Goal: Information Seeking & Learning: Learn about a topic

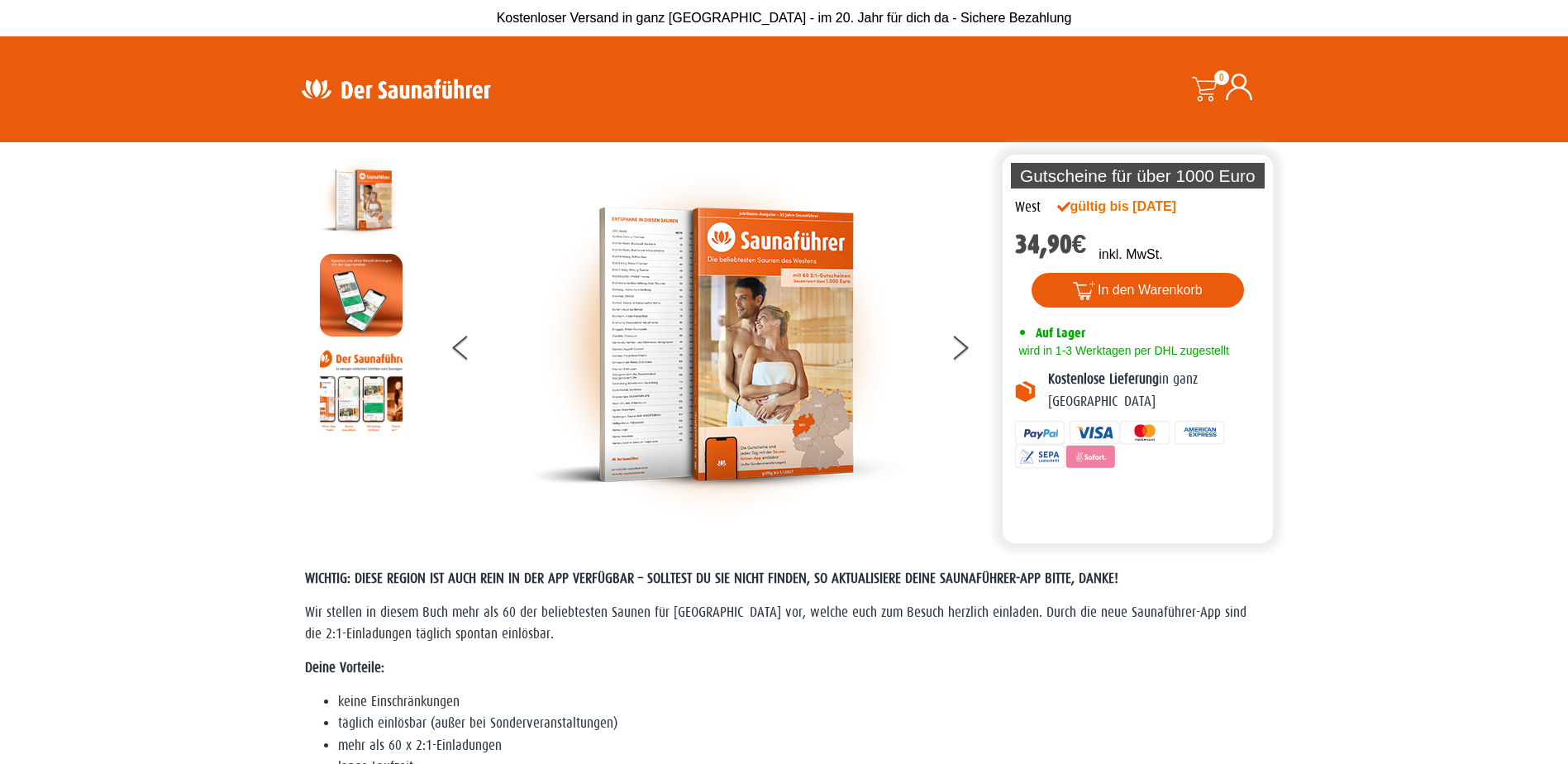
click at [761, 387] on img at bounding box center [715, 345] width 372 height 372
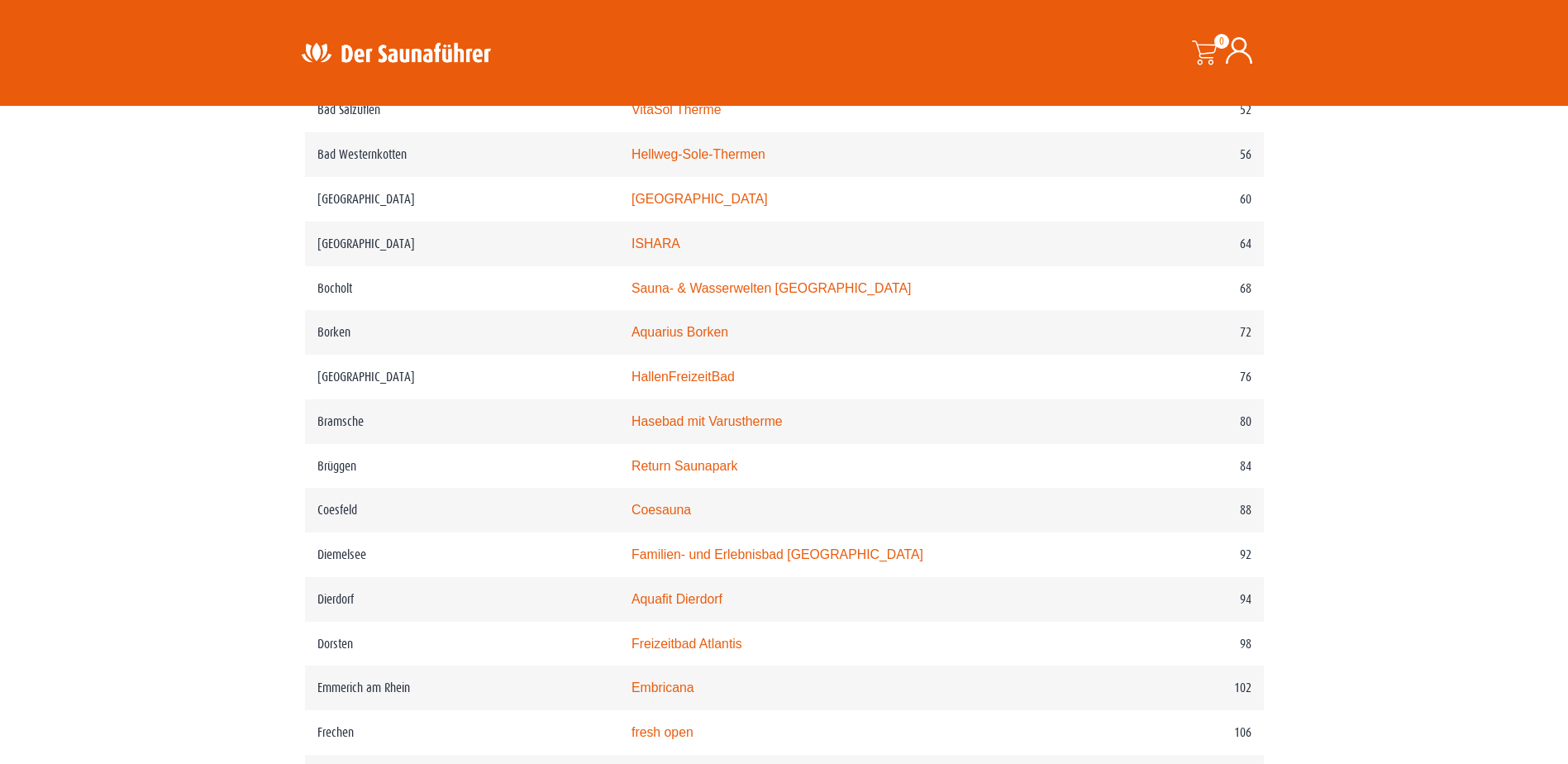
scroll to position [1213, 0]
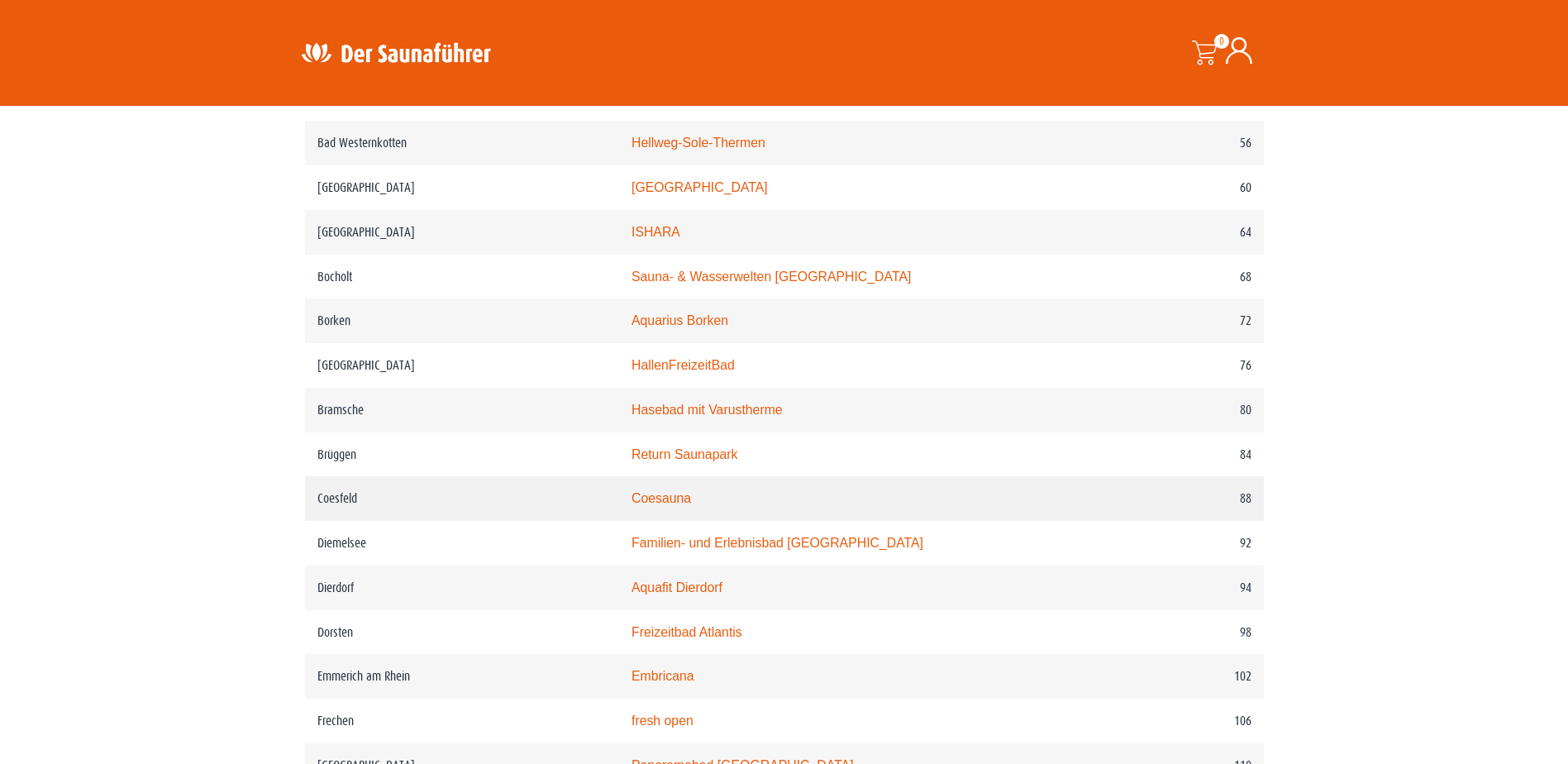
click at [453, 510] on td "Coesfeld" at bounding box center [462, 498] width 314 height 45
click at [675, 505] on link "Coesauna" at bounding box center [661, 498] width 59 height 14
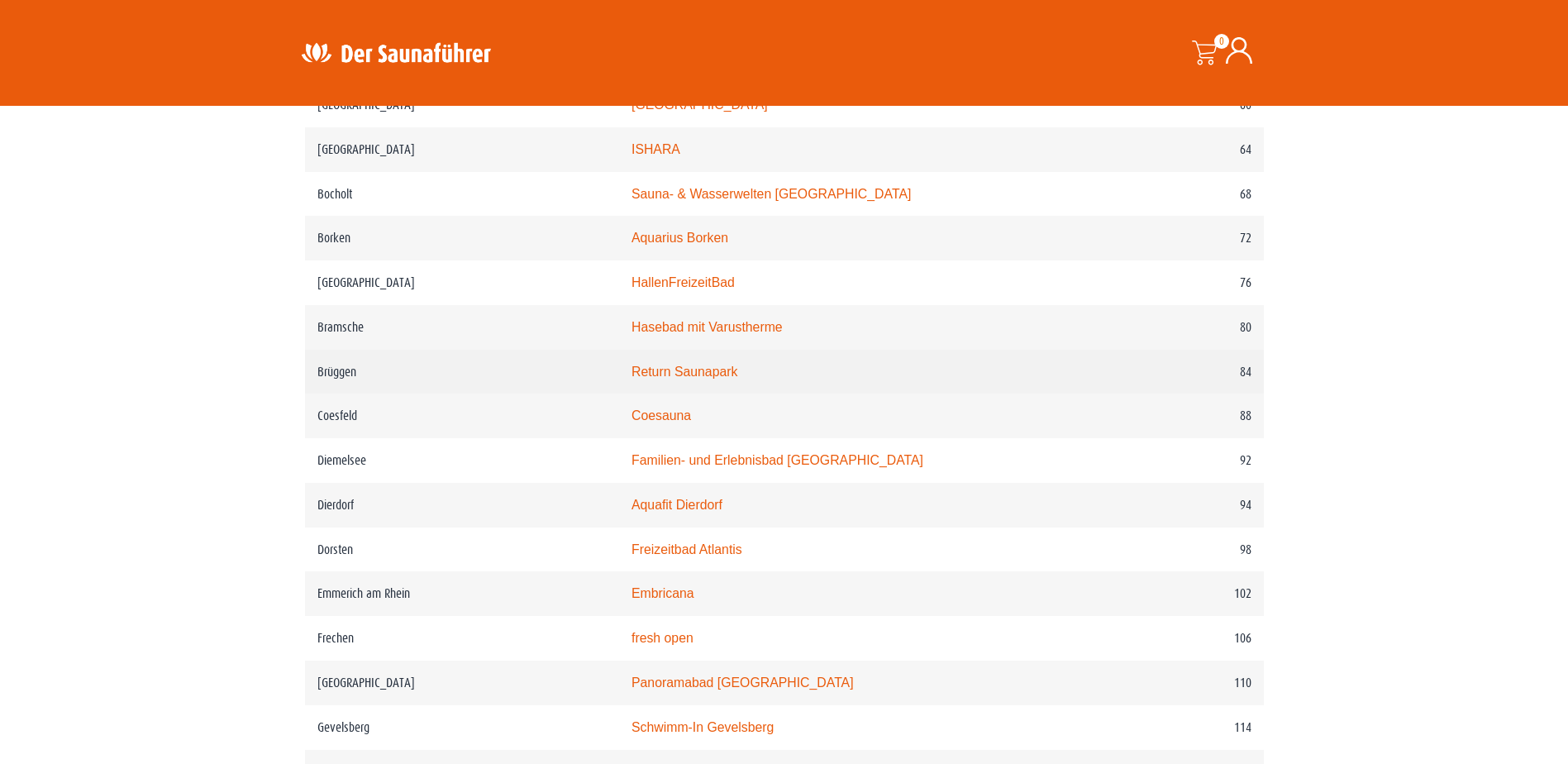
click at [667, 378] on link "Return Saunapark" at bounding box center [684, 371] width 106 height 14
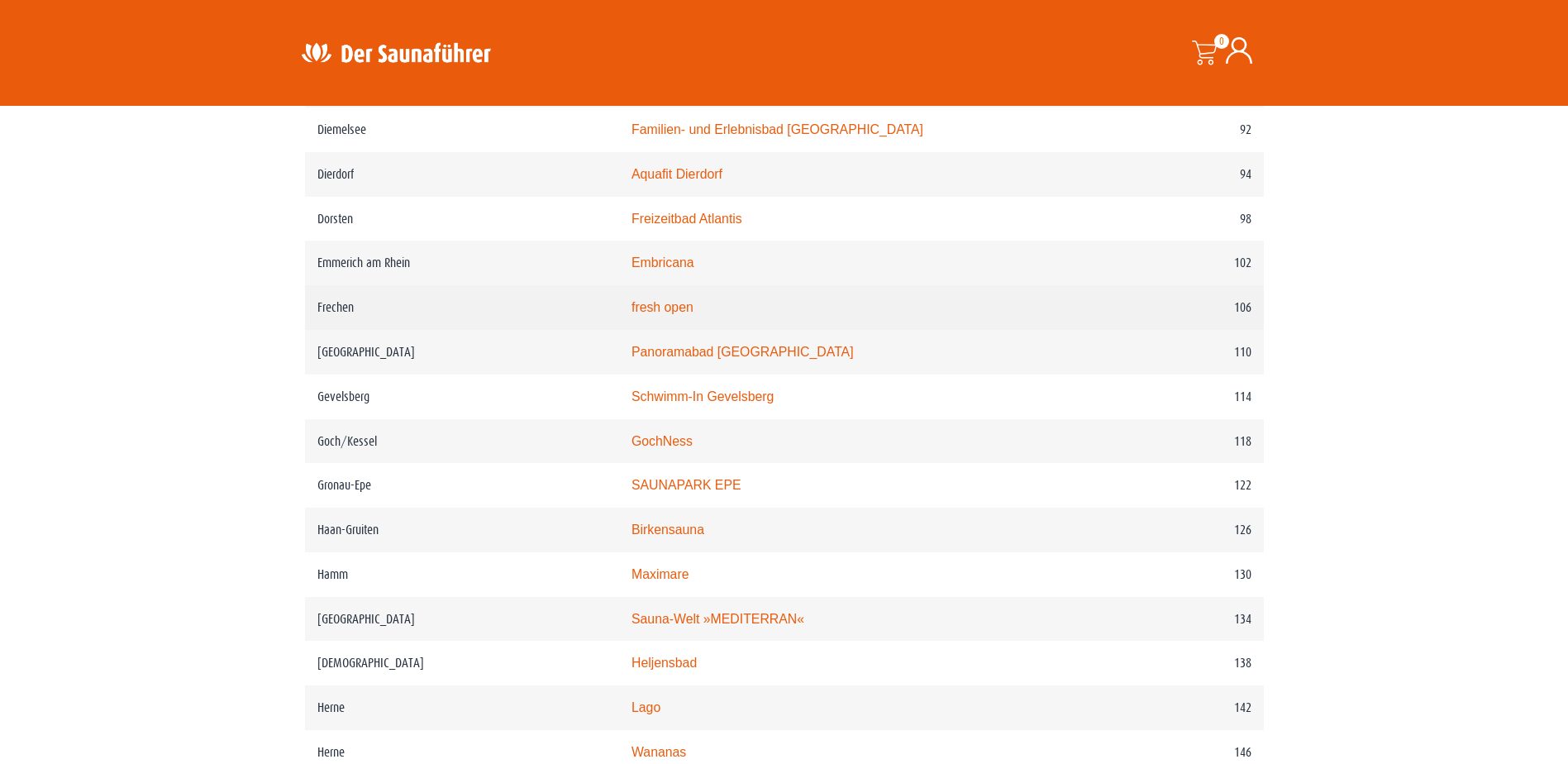
scroll to position [1708, 0]
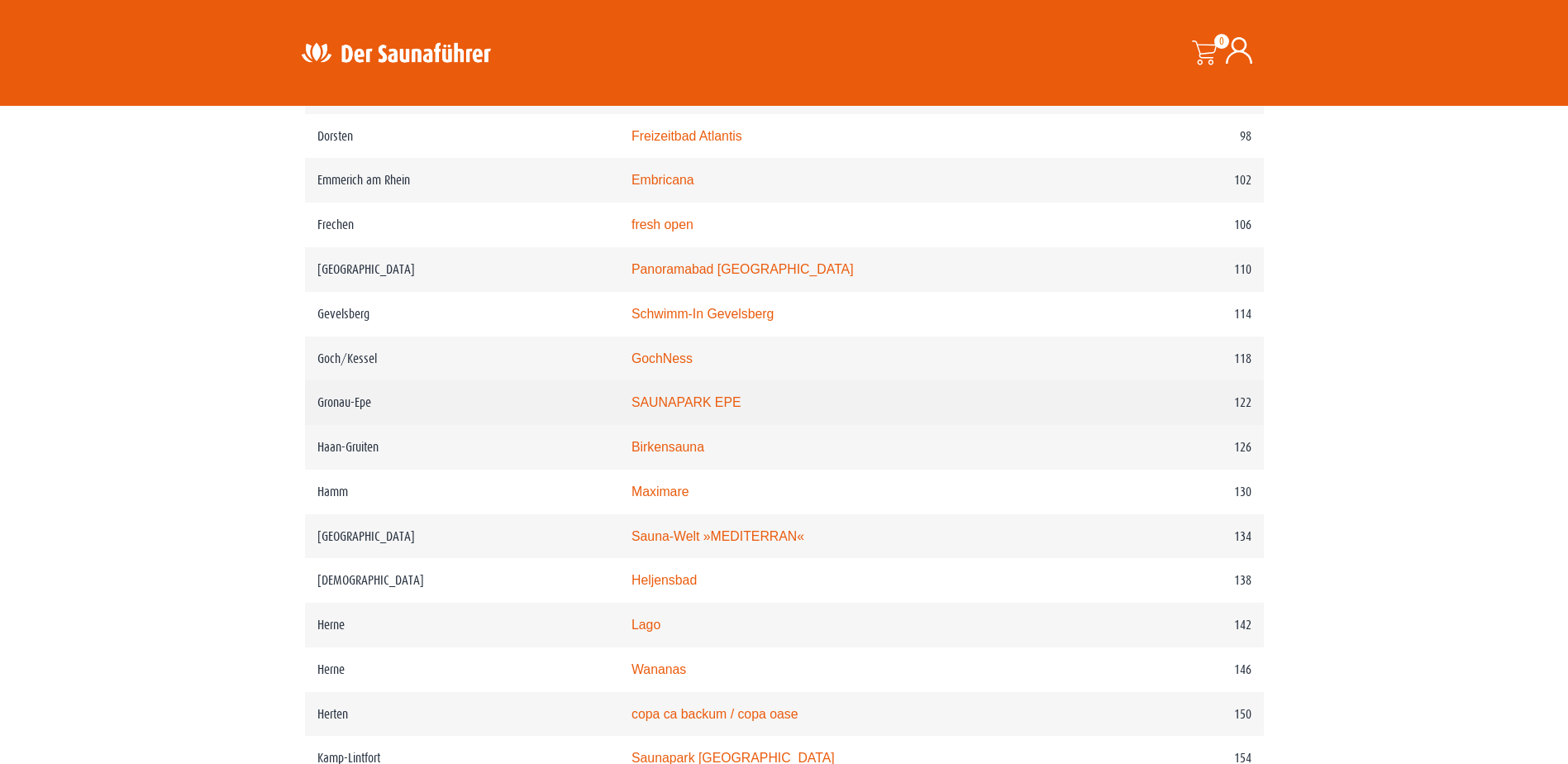
click at [692, 409] on link "SAUNAPARK EPE" at bounding box center [687, 402] width 110 height 14
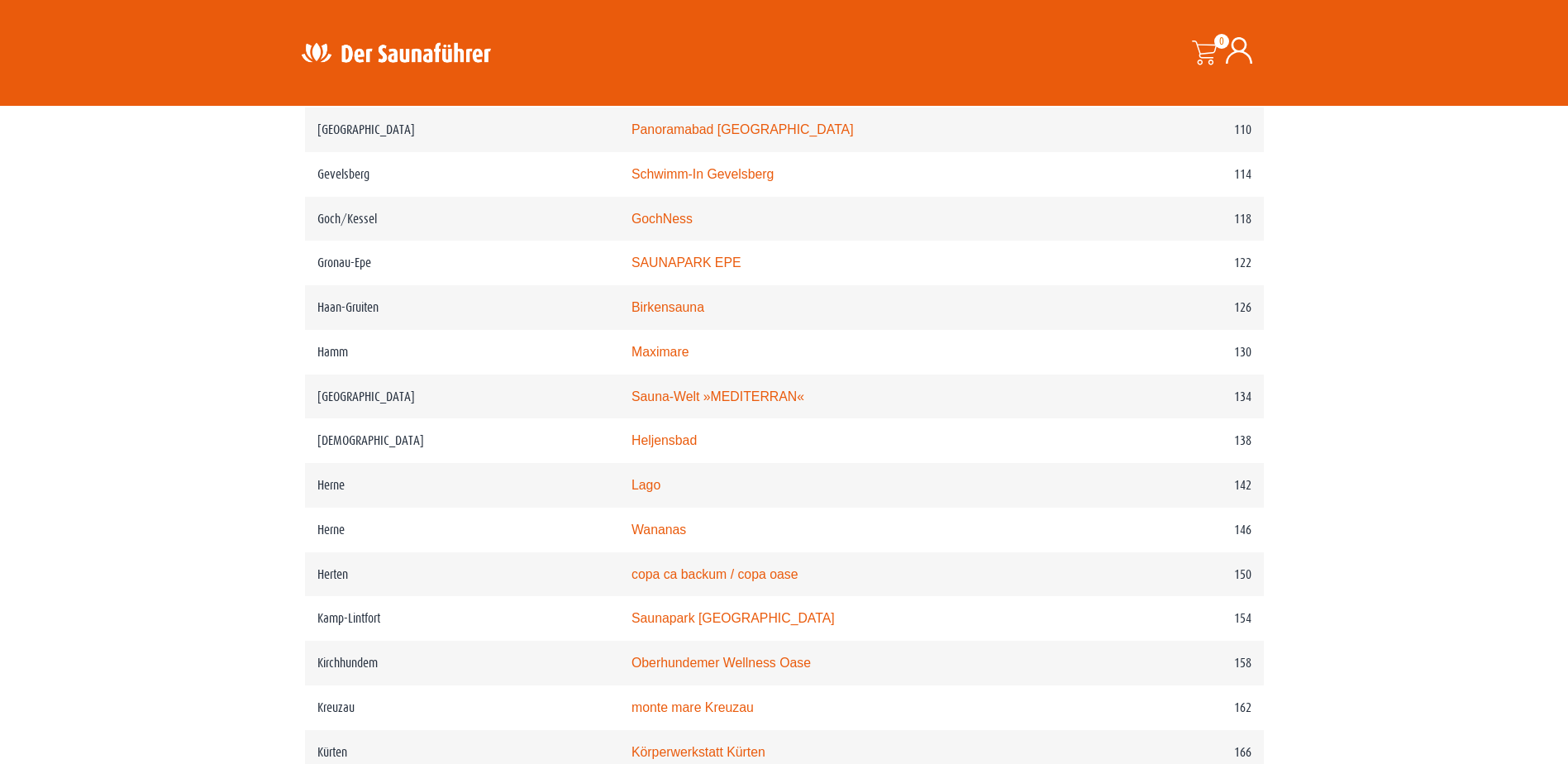
scroll to position [1873, 0]
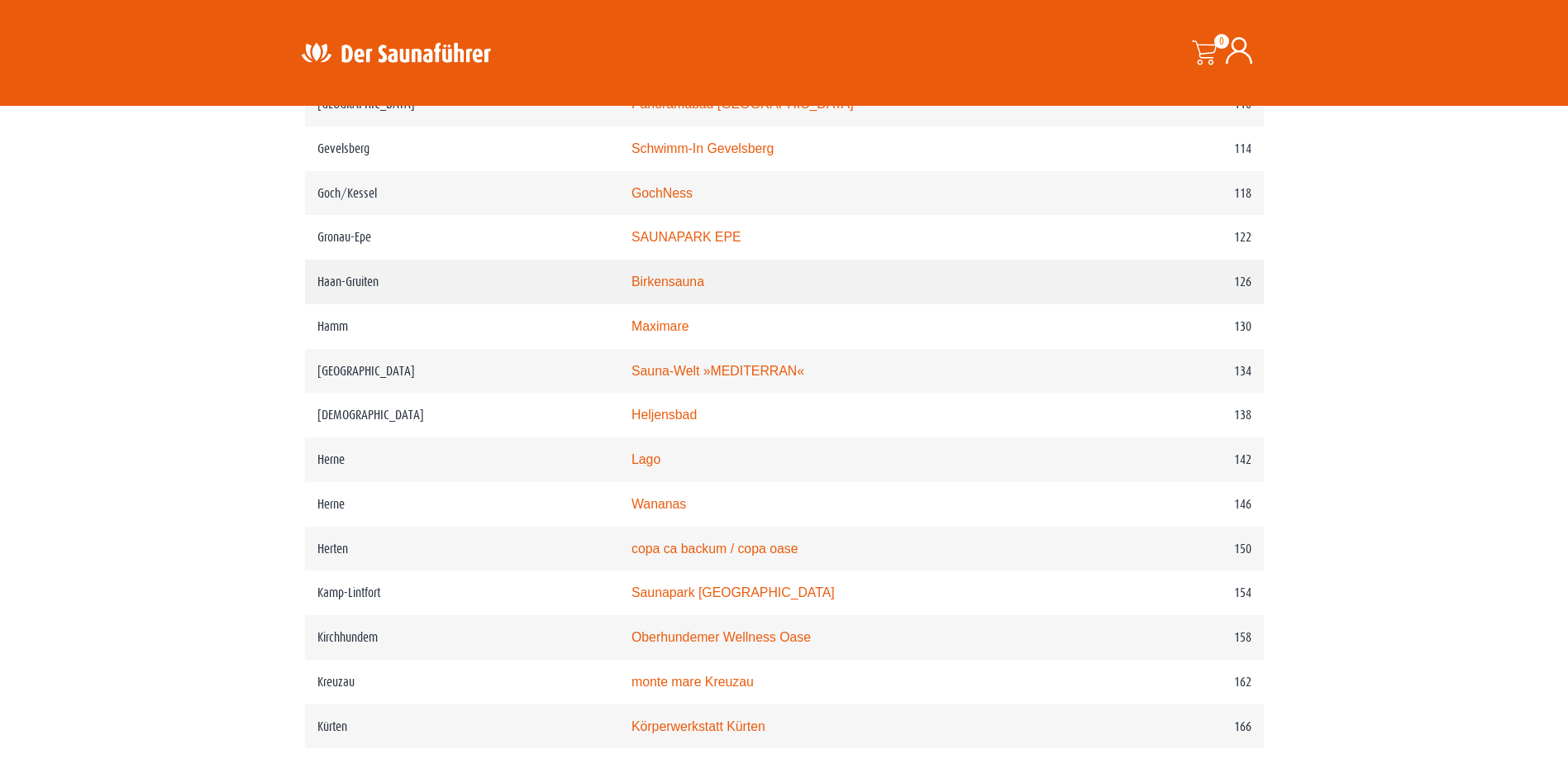
click at [676, 289] on link "Birkensauna" at bounding box center [668, 281] width 73 height 14
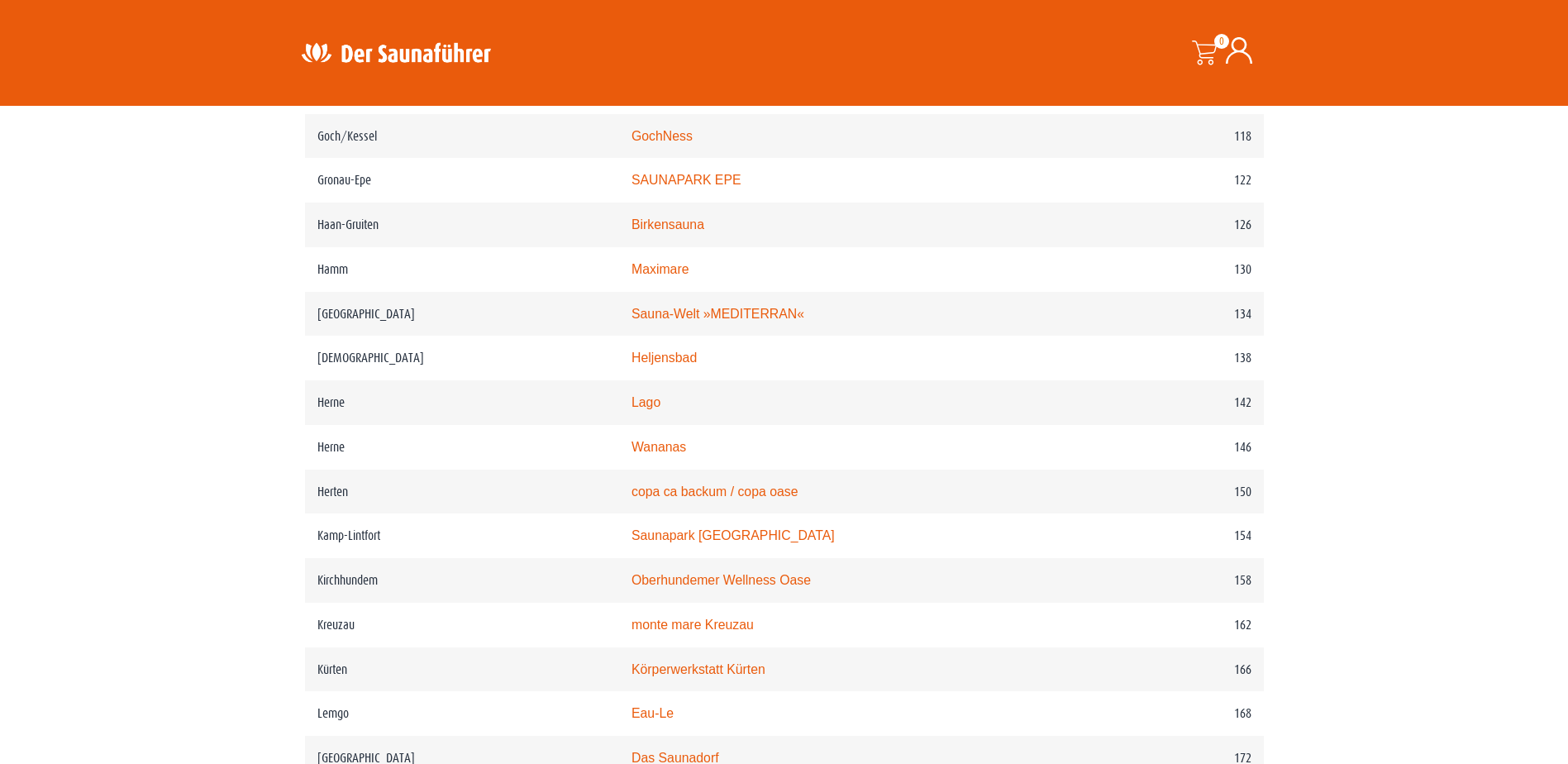
scroll to position [1956, 0]
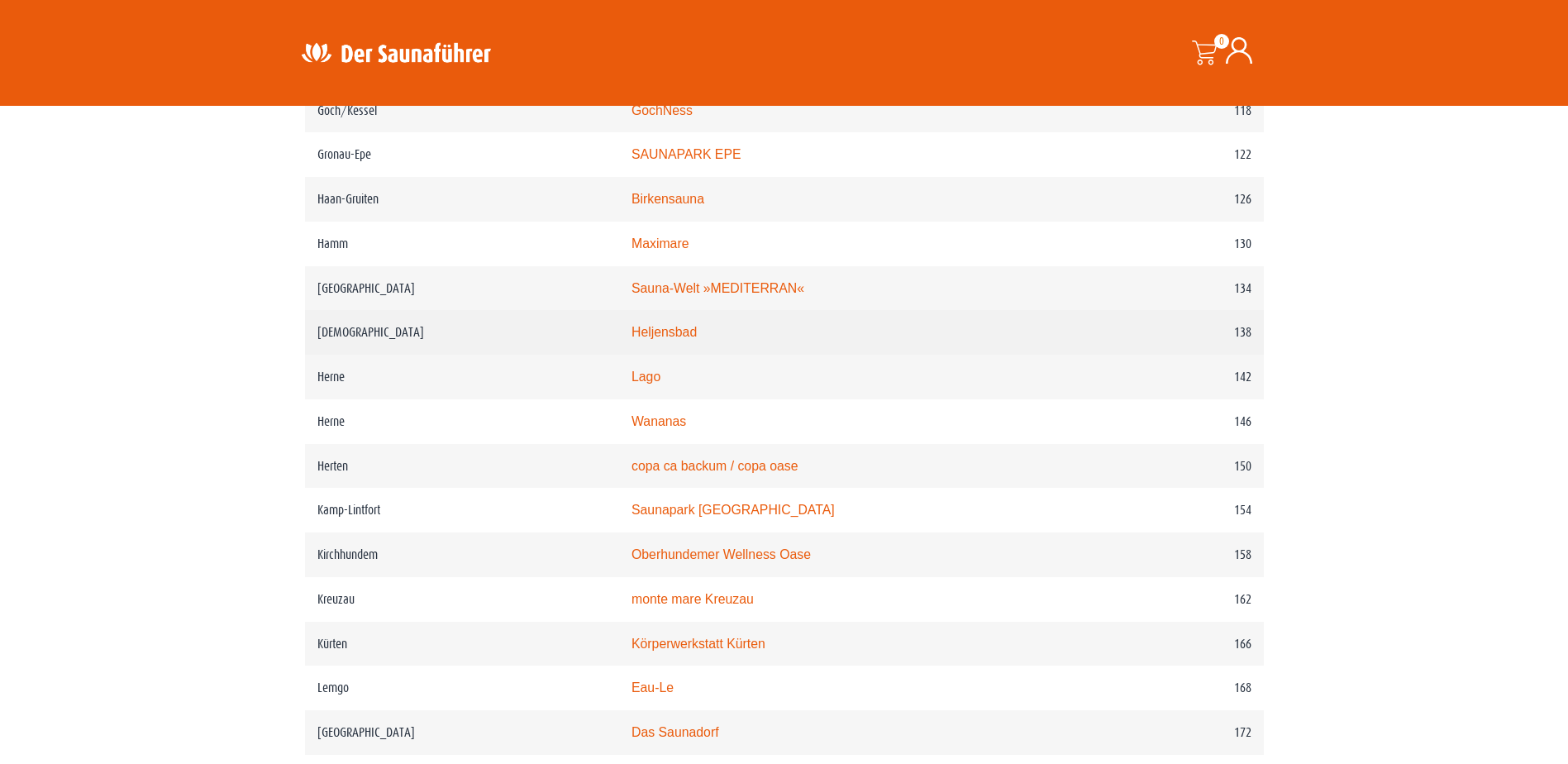
click at [689, 339] on link "Heljensbad" at bounding box center [665, 332] width 65 height 14
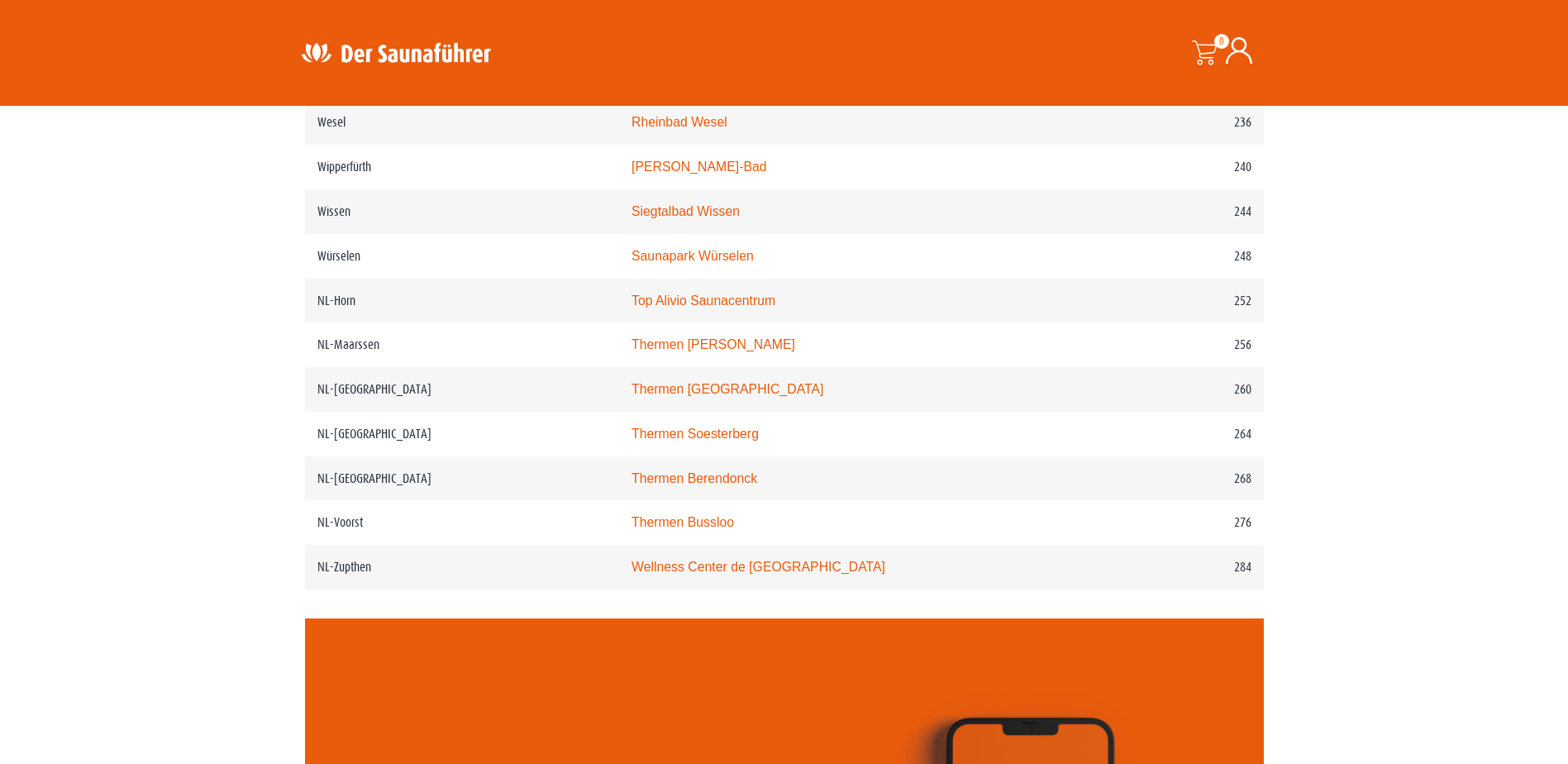
scroll to position [3279, 0]
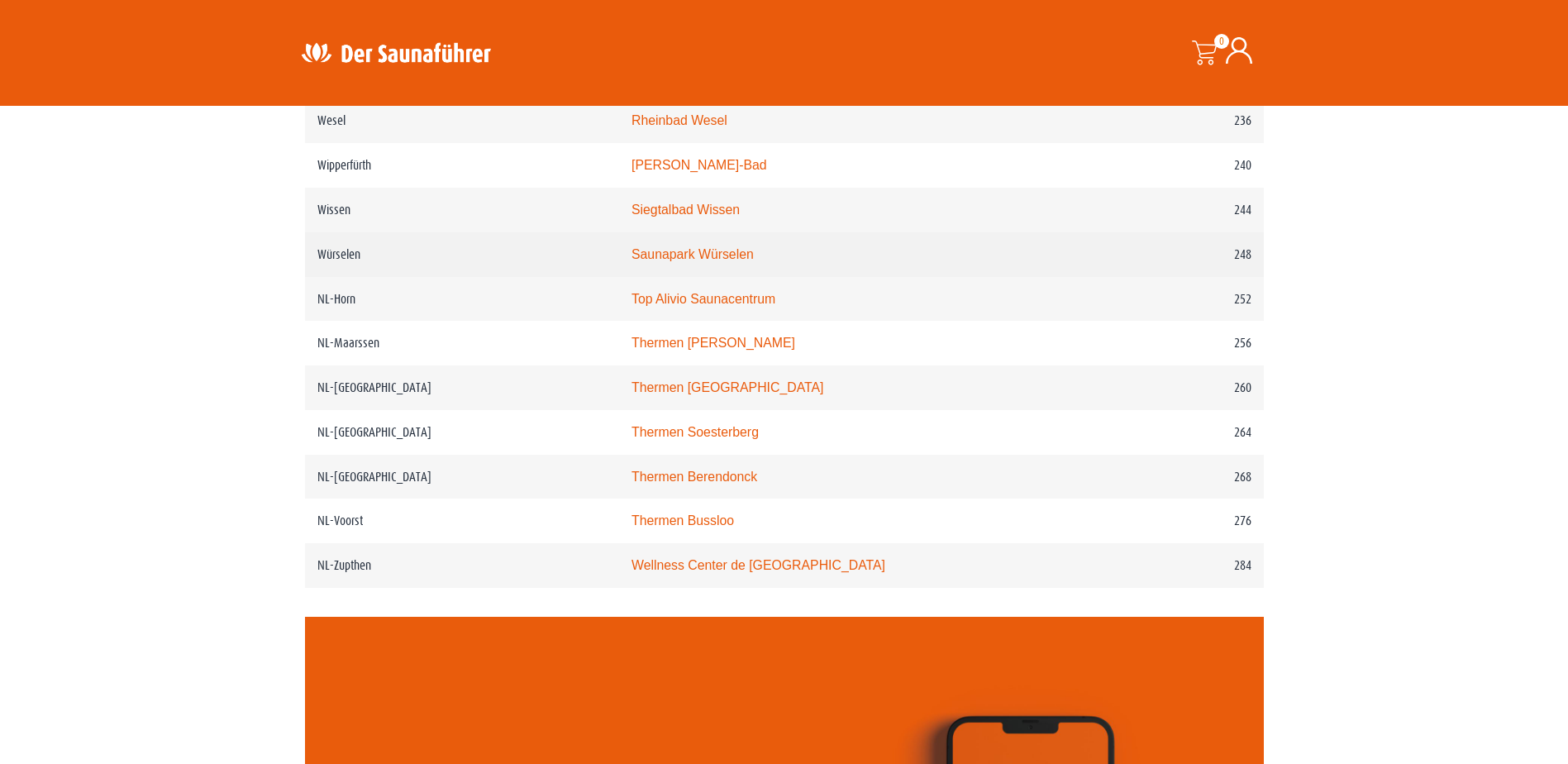
click at [677, 261] on link "Saunapark Würselen" at bounding box center [693, 254] width 122 height 14
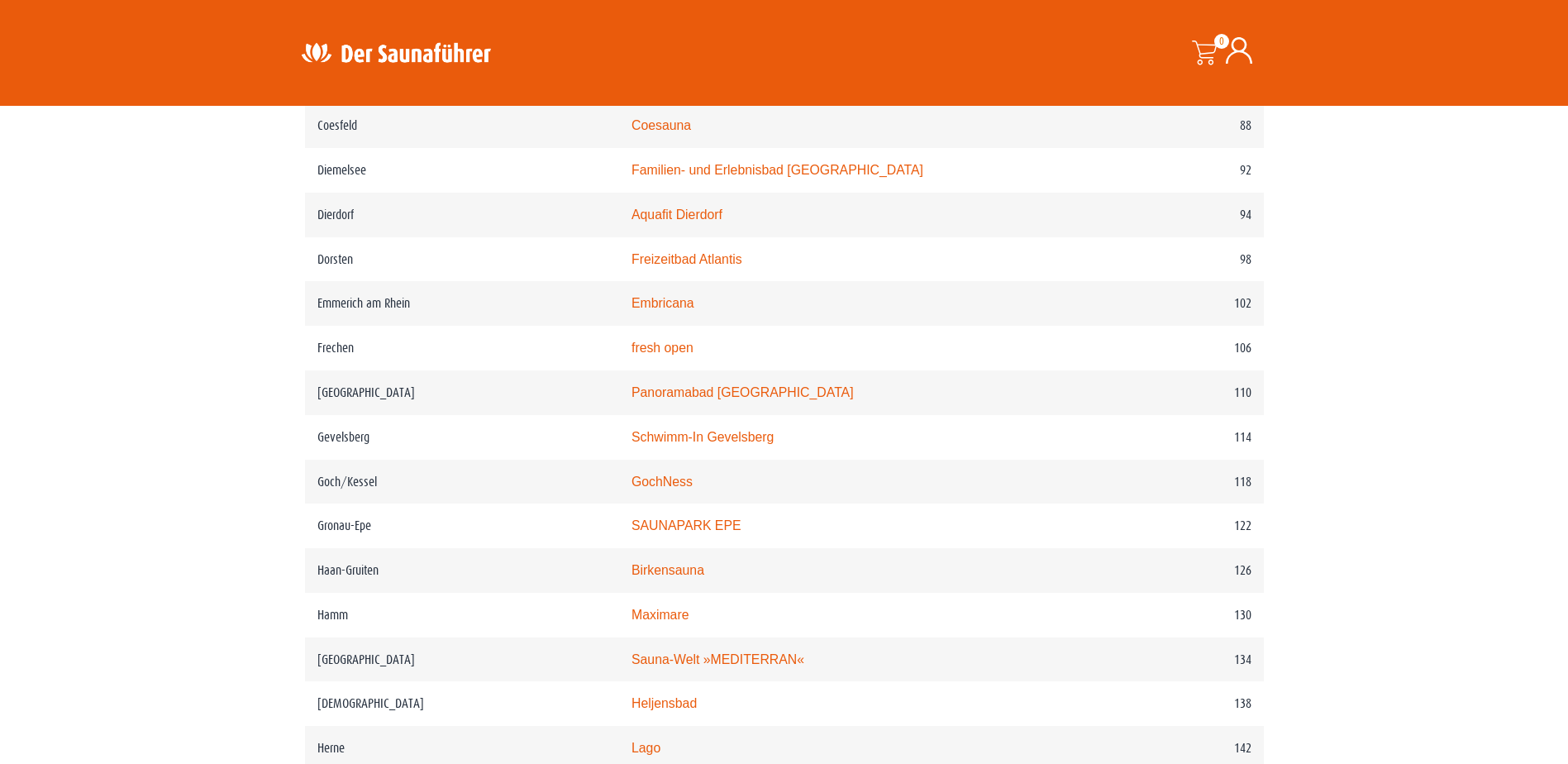
scroll to position [1626, 0]
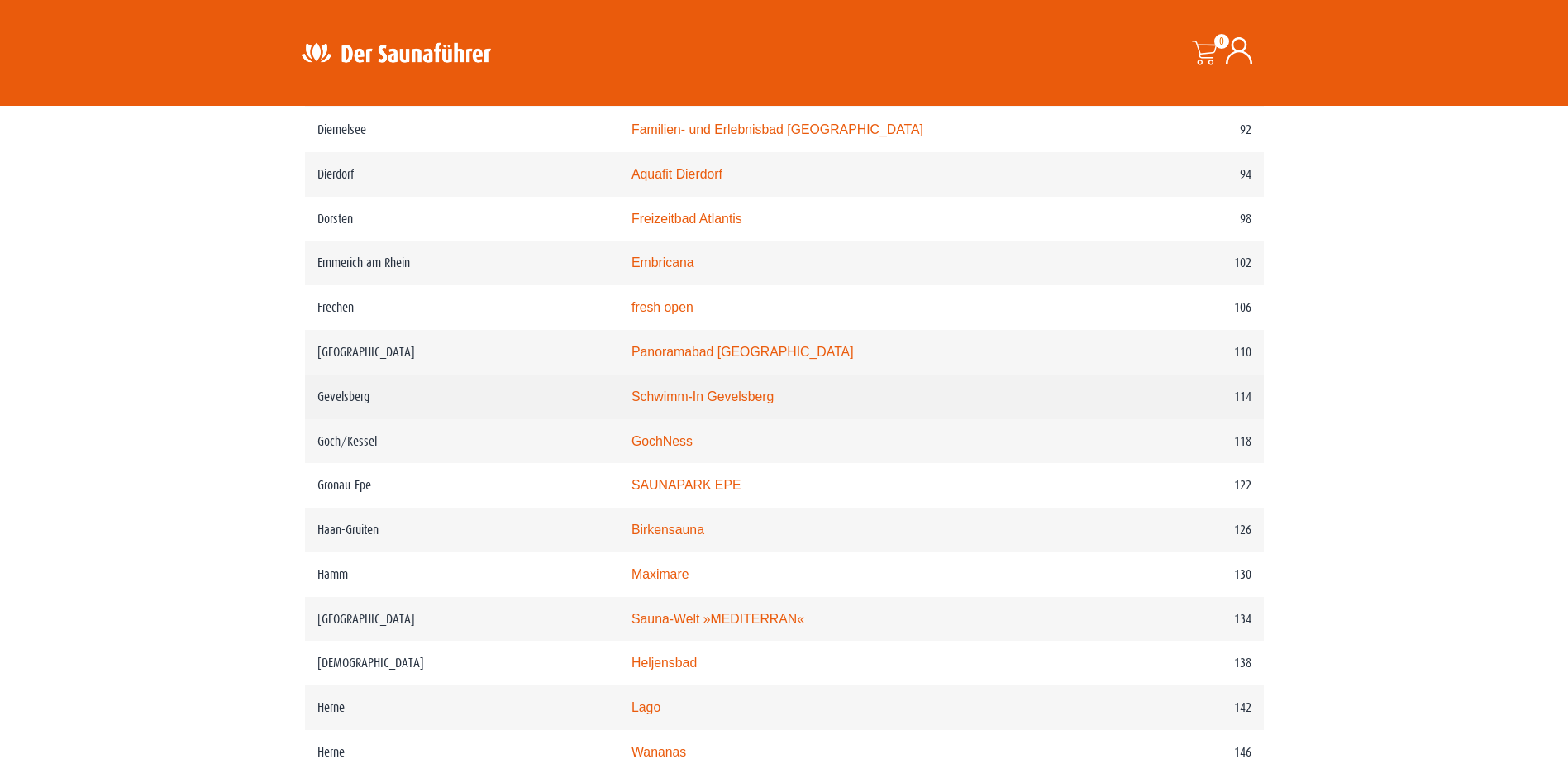
click at [745, 403] on link "Schwimm-In Gevelsberg" at bounding box center [702, 396] width 142 height 14
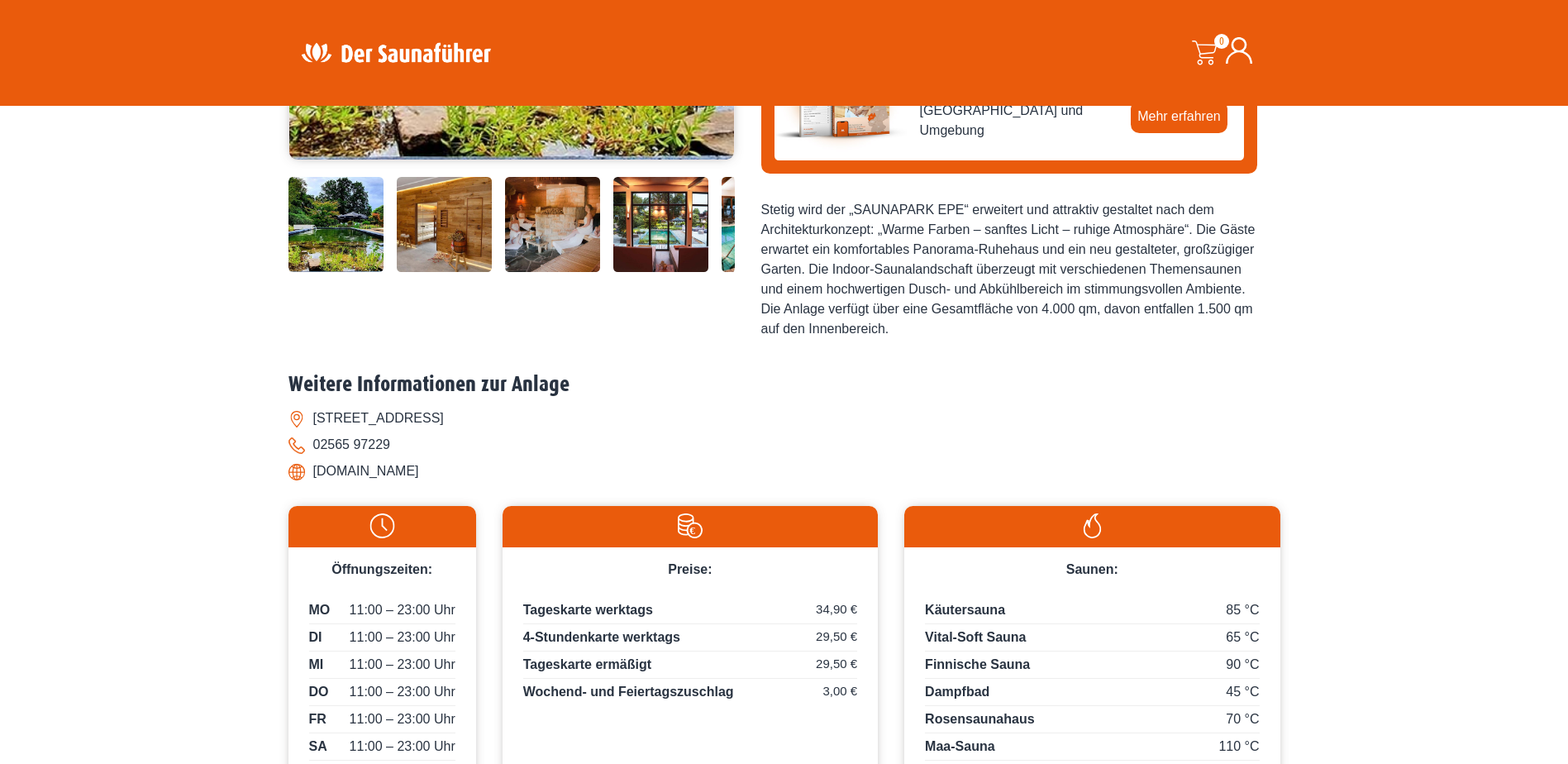
scroll to position [496, 0]
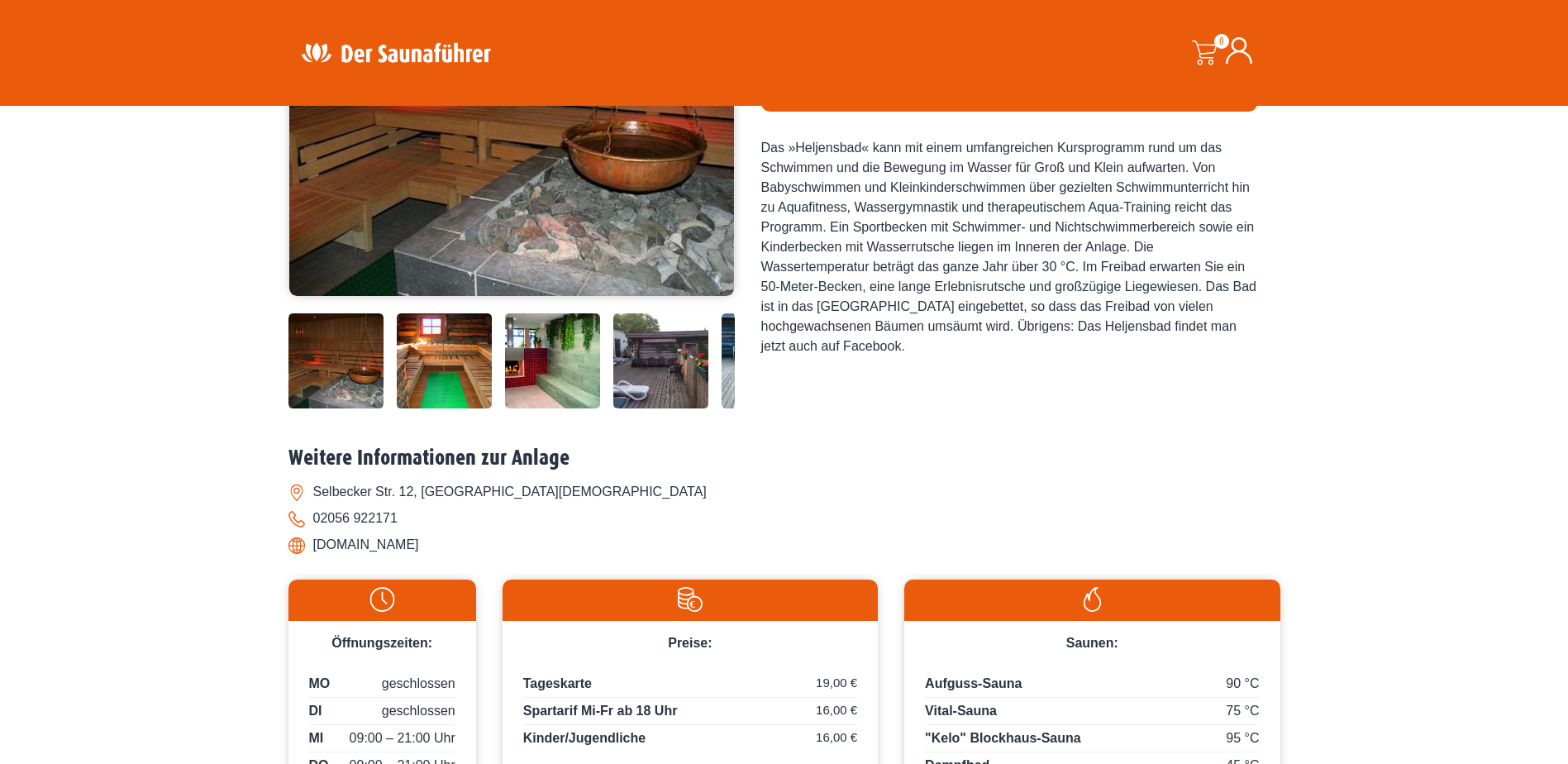
scroll to position [248, 0]
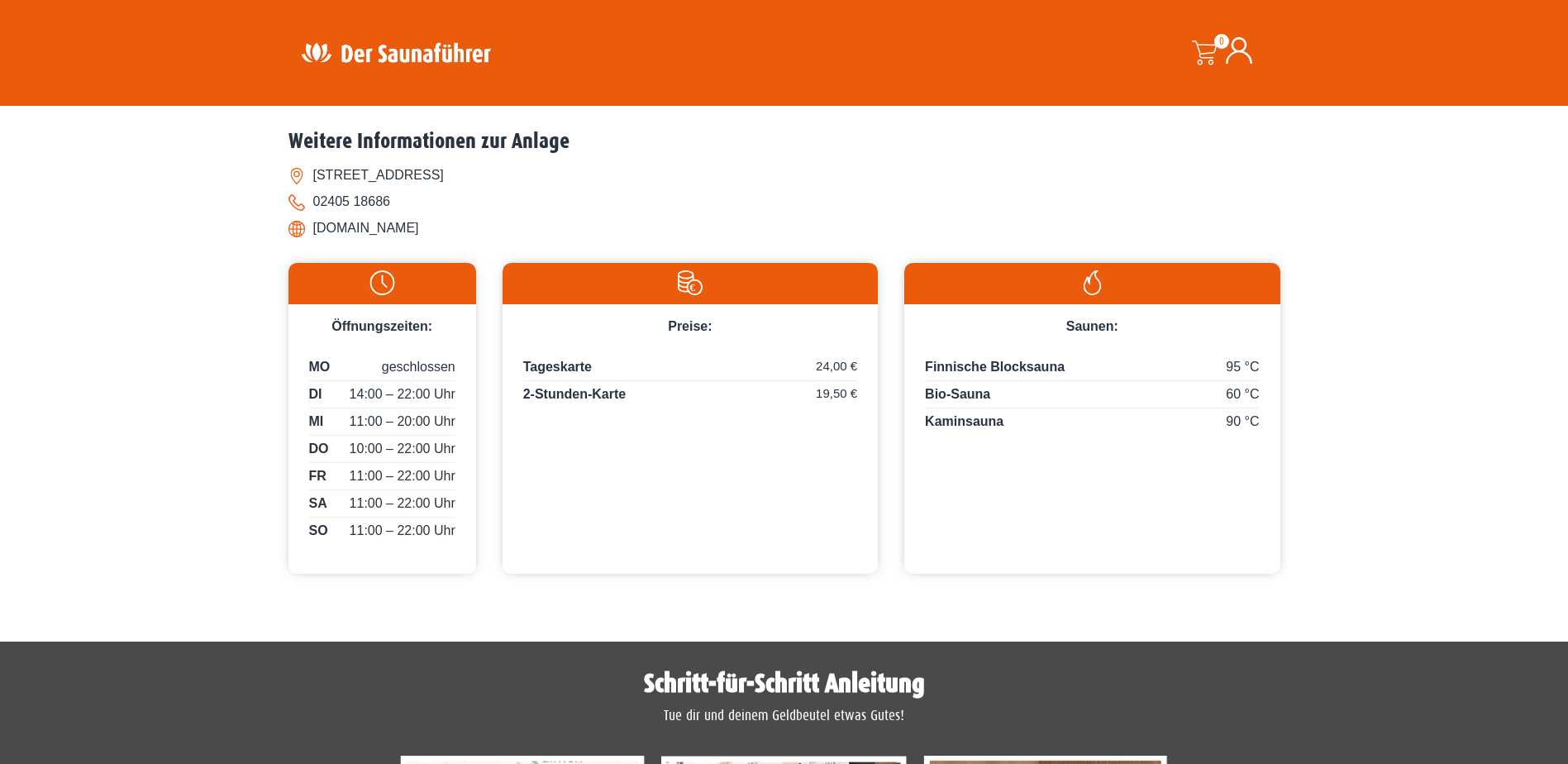
scroll to position [661, 0]
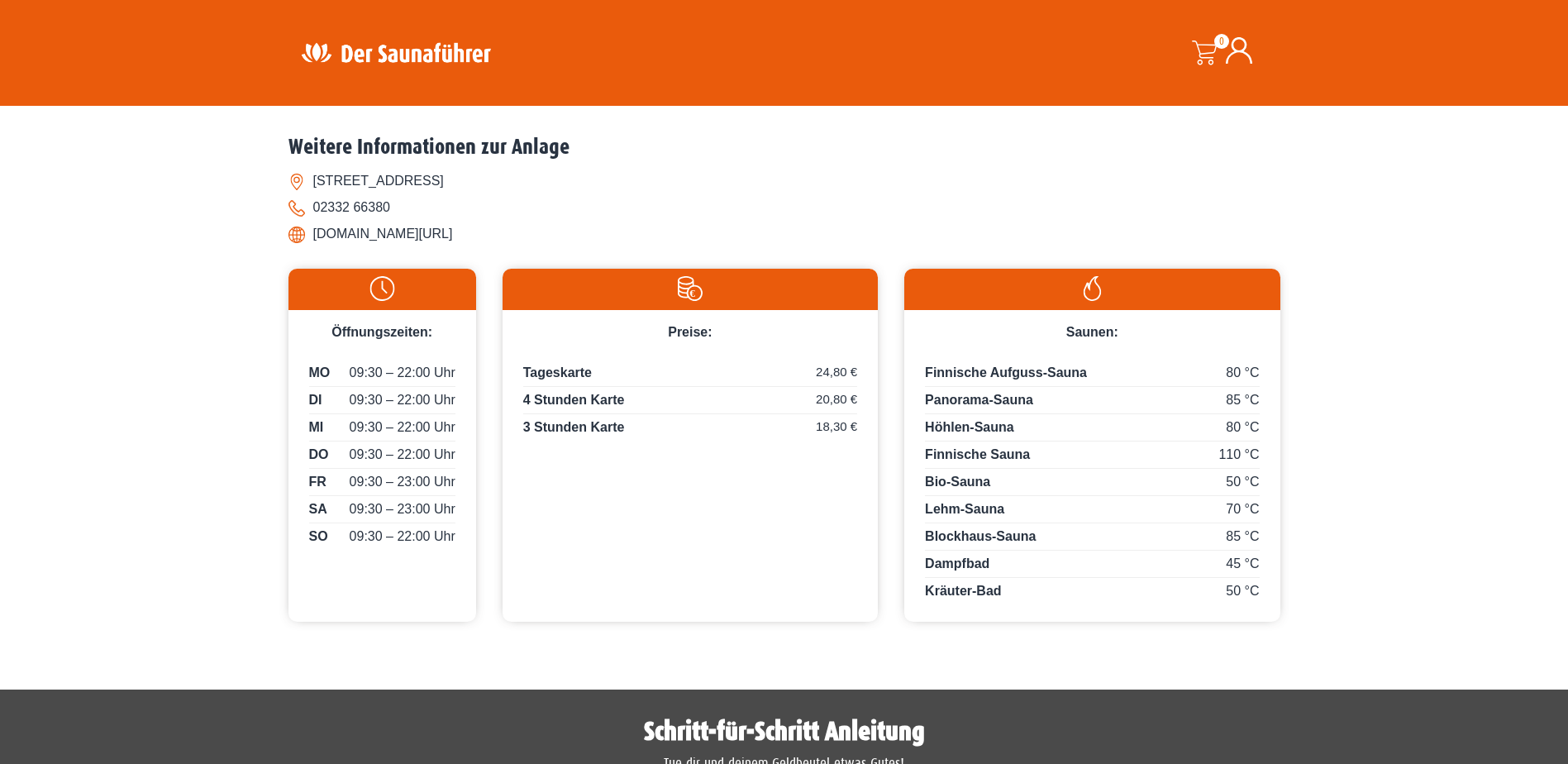
scroll to position [661, 0]
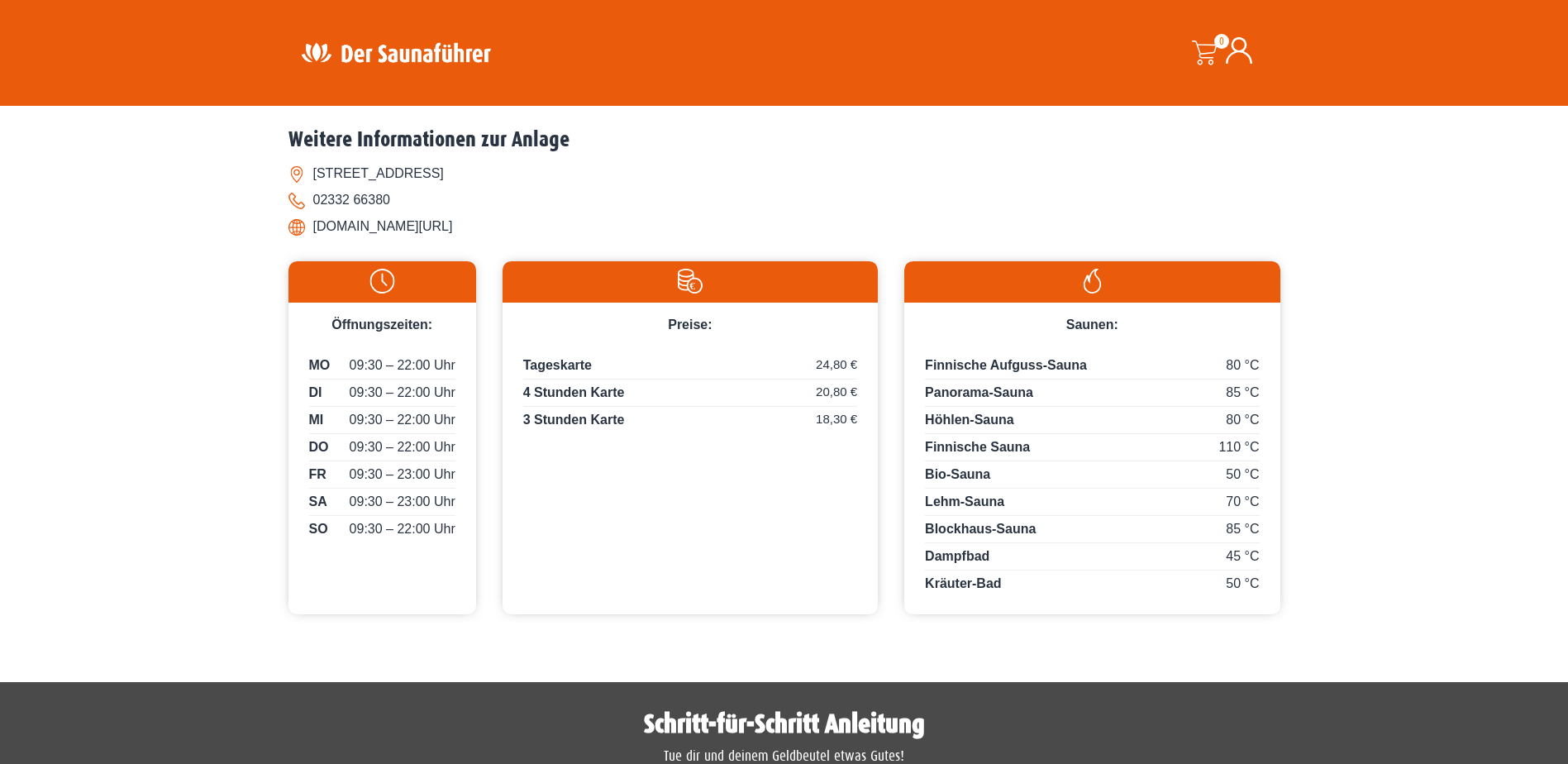
drag, startPoint x: 418, startPoint y: 173, endPoint x: 550, endPoint y: 174, distance: 132.0
click at [550, 174] on li "[STREET_ADDRESS]" at bounding box center [785, 174] width 992 height 27
drag, startPoint x: 550, startPoint y: 174, endPoint x: 457, endPoint y: 169, distance: 93.1
copy li "58285 Gevelsberg"
drag, startPoint x: 314, startPoint y: 227, endPoint x: 530, endPoint y: 241, distance: 216.5
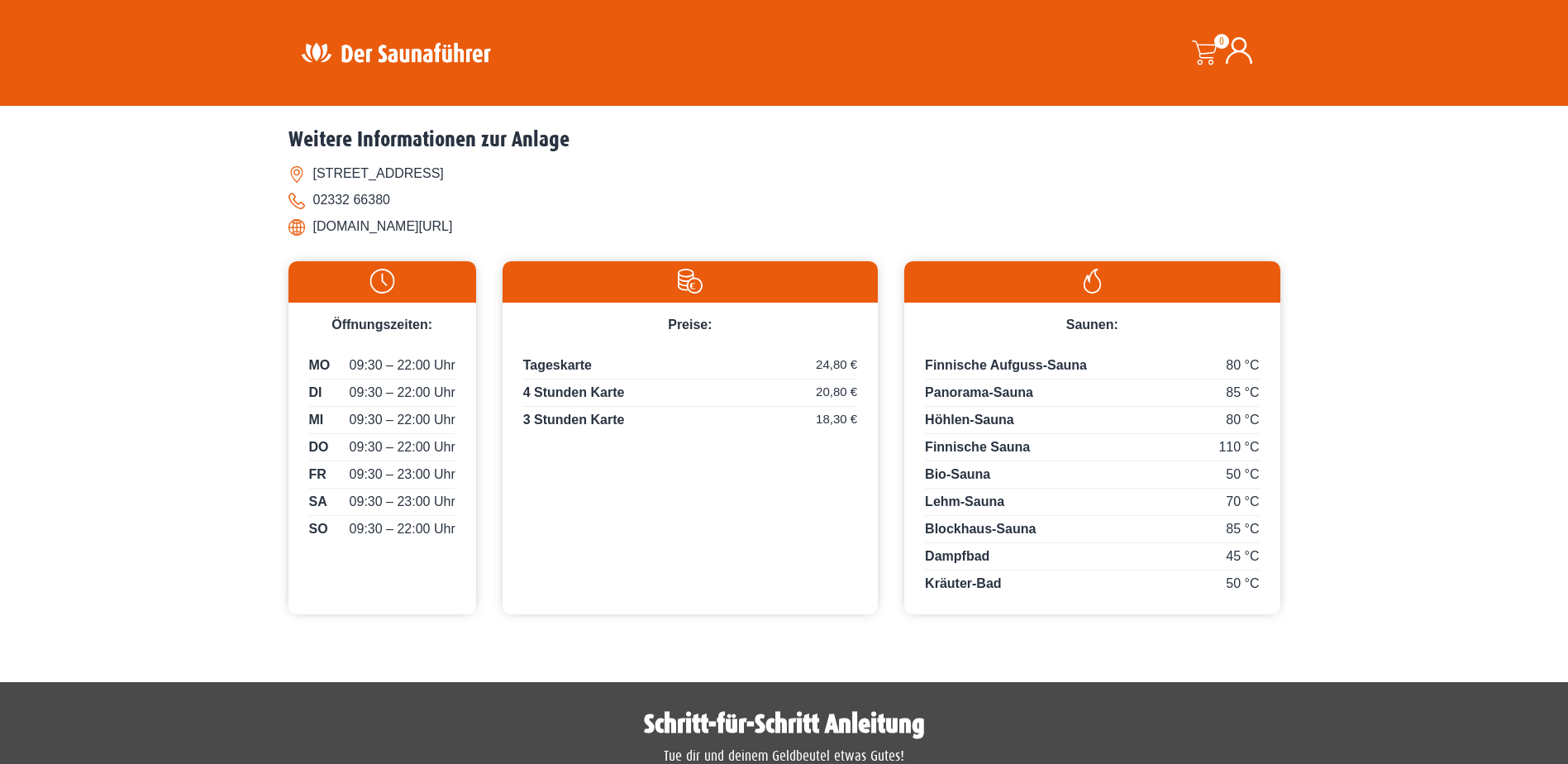
click at [530, 241] on div "Weitere Informationen zur Anlage Ochsenkamp 54, 58285 Gevelsberg 02332 66380 ww…" at bounding box center [785, 187] width 992 height 121
drag, startPoint x: 530, startPoint y: 241, endPoint x: 413, endPoint y: 224, distance: 118.2
copy li "www.schwimm-in-gevelsberg.de/"
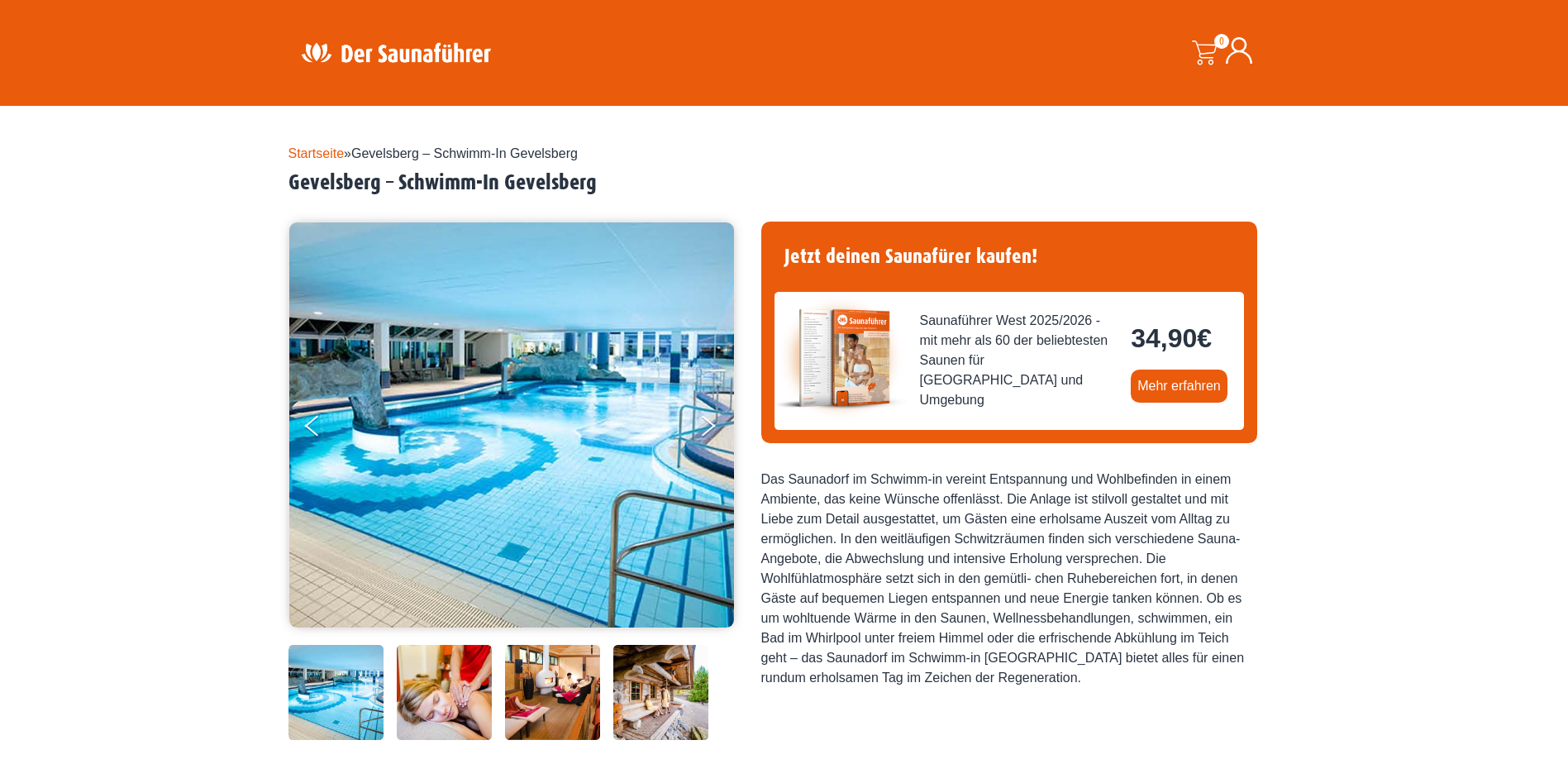
scroll to position [0, 0]
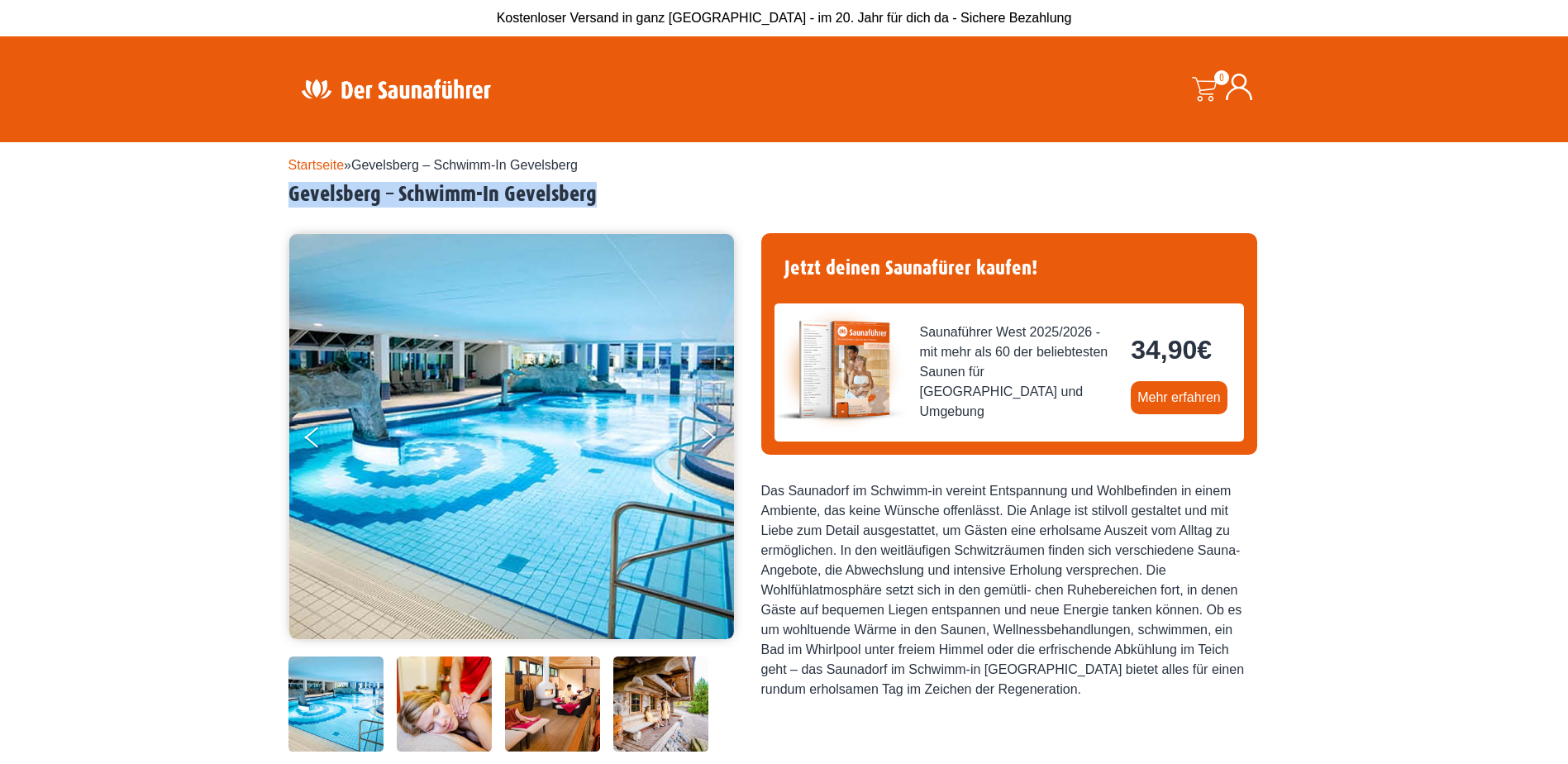
drag, startPoint x: 284, startPoint y: 193, endPoint x: 640, endPoint y: 190, distance: 356.0
click at [640, 190] on div "Startseite » Gevelsberg – Schwimm-In Gevelsberg Gevelsberg – Schwimm-In Gevelsb…" at bounding box center [784, 721] width 1568 height 1159
drag, startPoint x: 640, startPoint y: 190, endPoint x: 524, endPoint y: 195, distance: 116.1
copy h2 "Gevelsberg – Schwimm-In Gevelsberg"
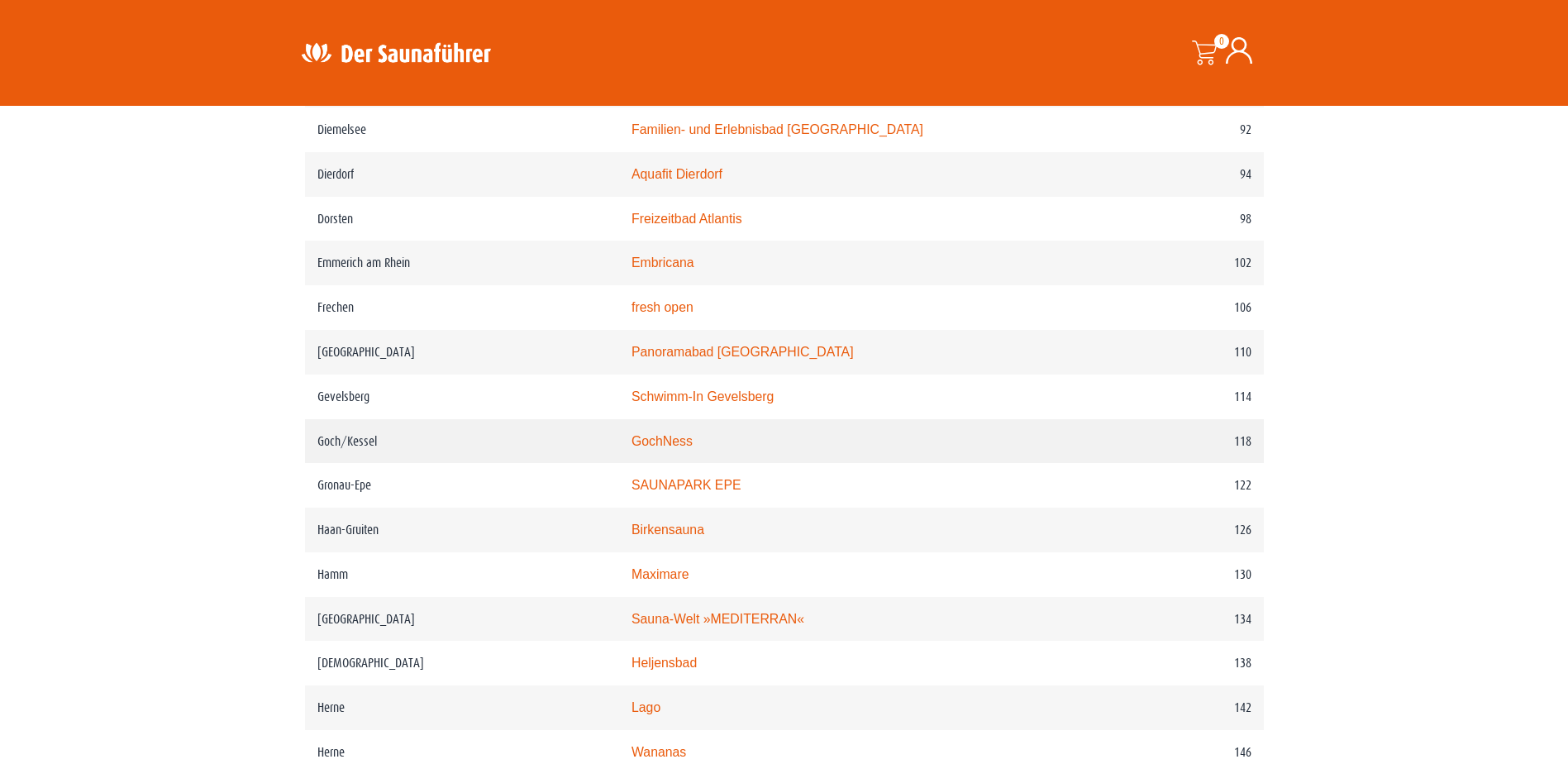
click at [676, 448] on link "GochNess" at bounding box center [662, 441] width 61 height 14
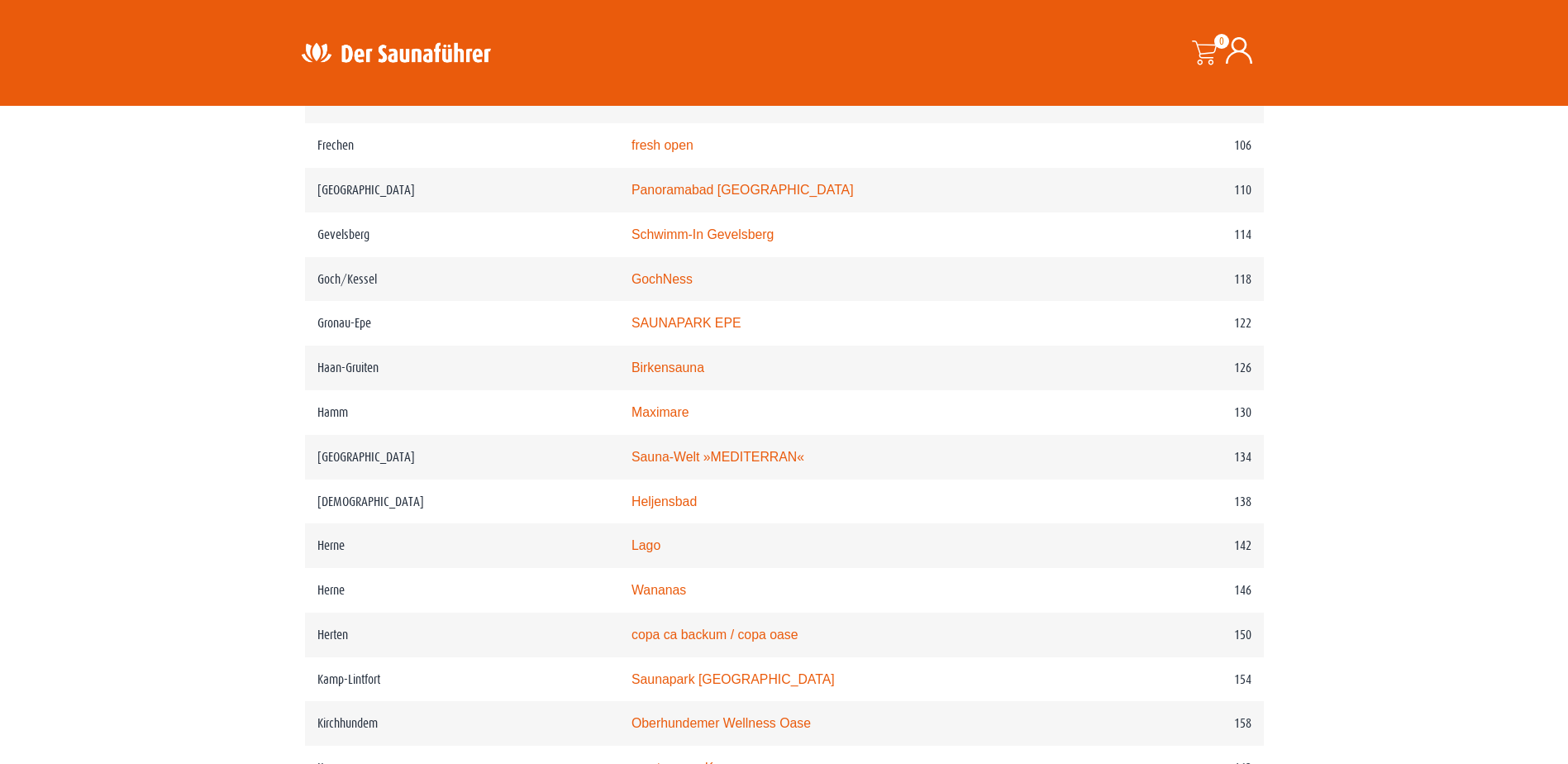
scroll to position [1873, 0]
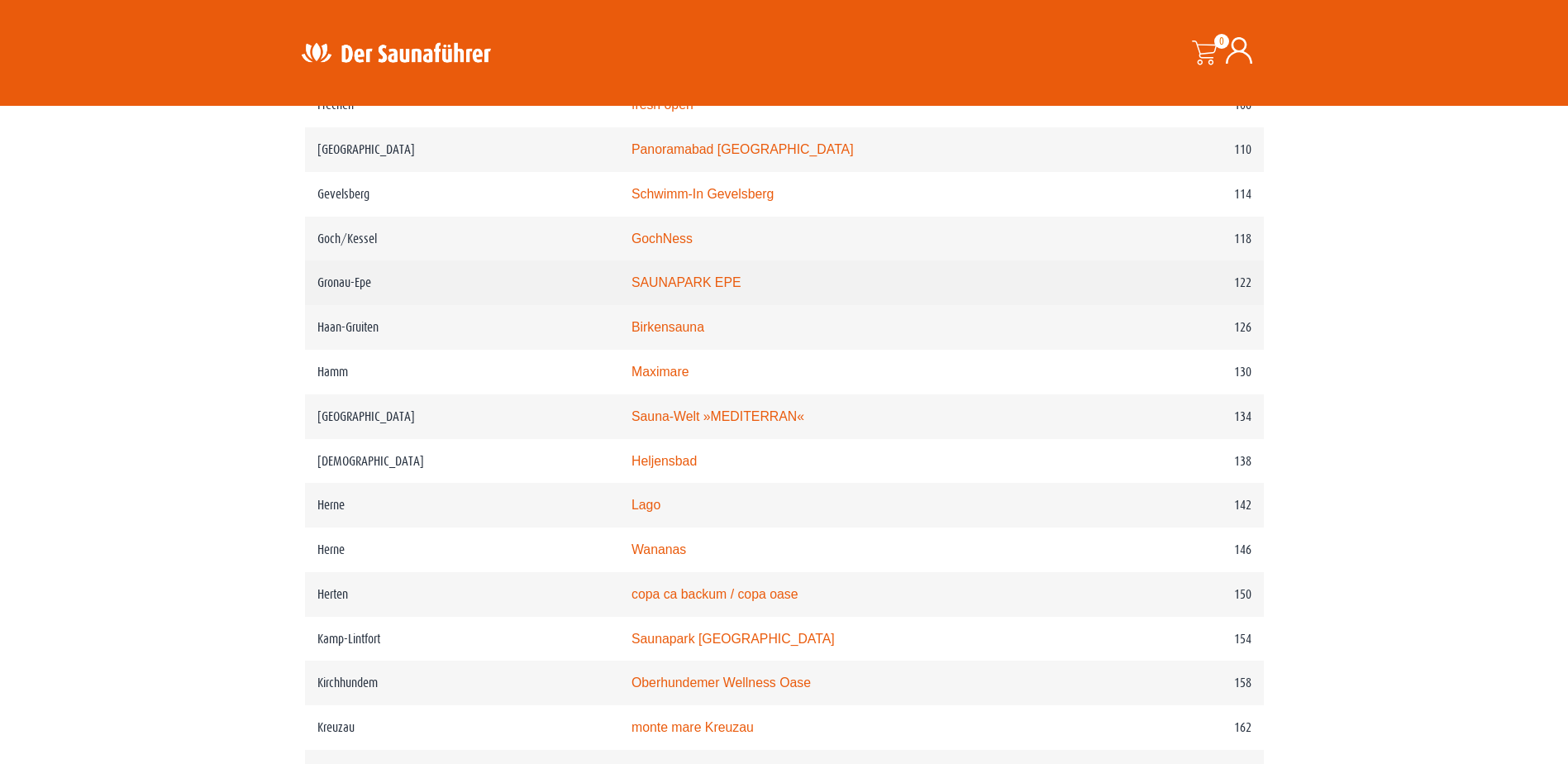
click at [680, 290] on link "SAUNAPARK EPE" at bounding box center [687, 282] width 110 height 14
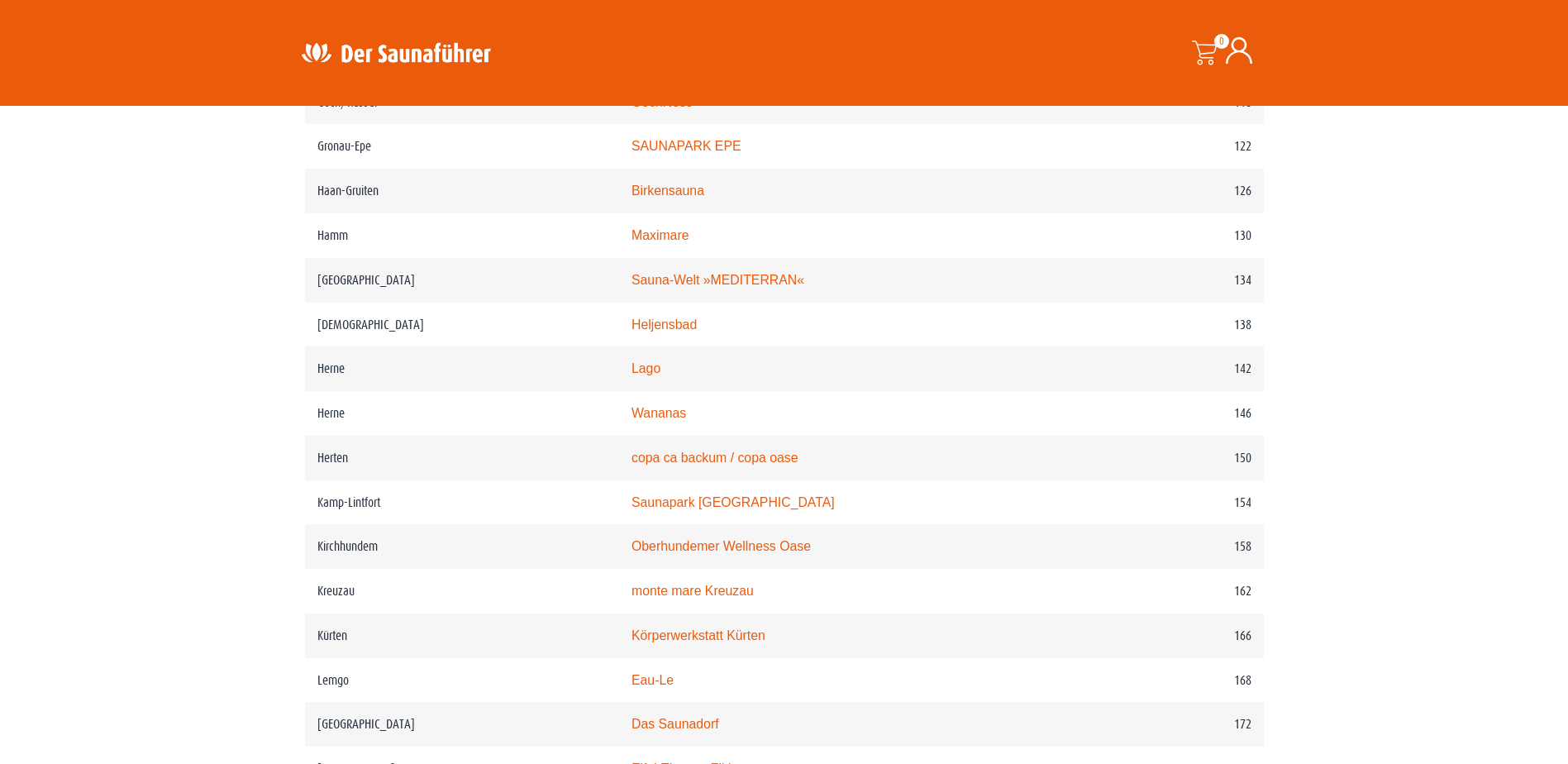
scroll to position [2039, 0]
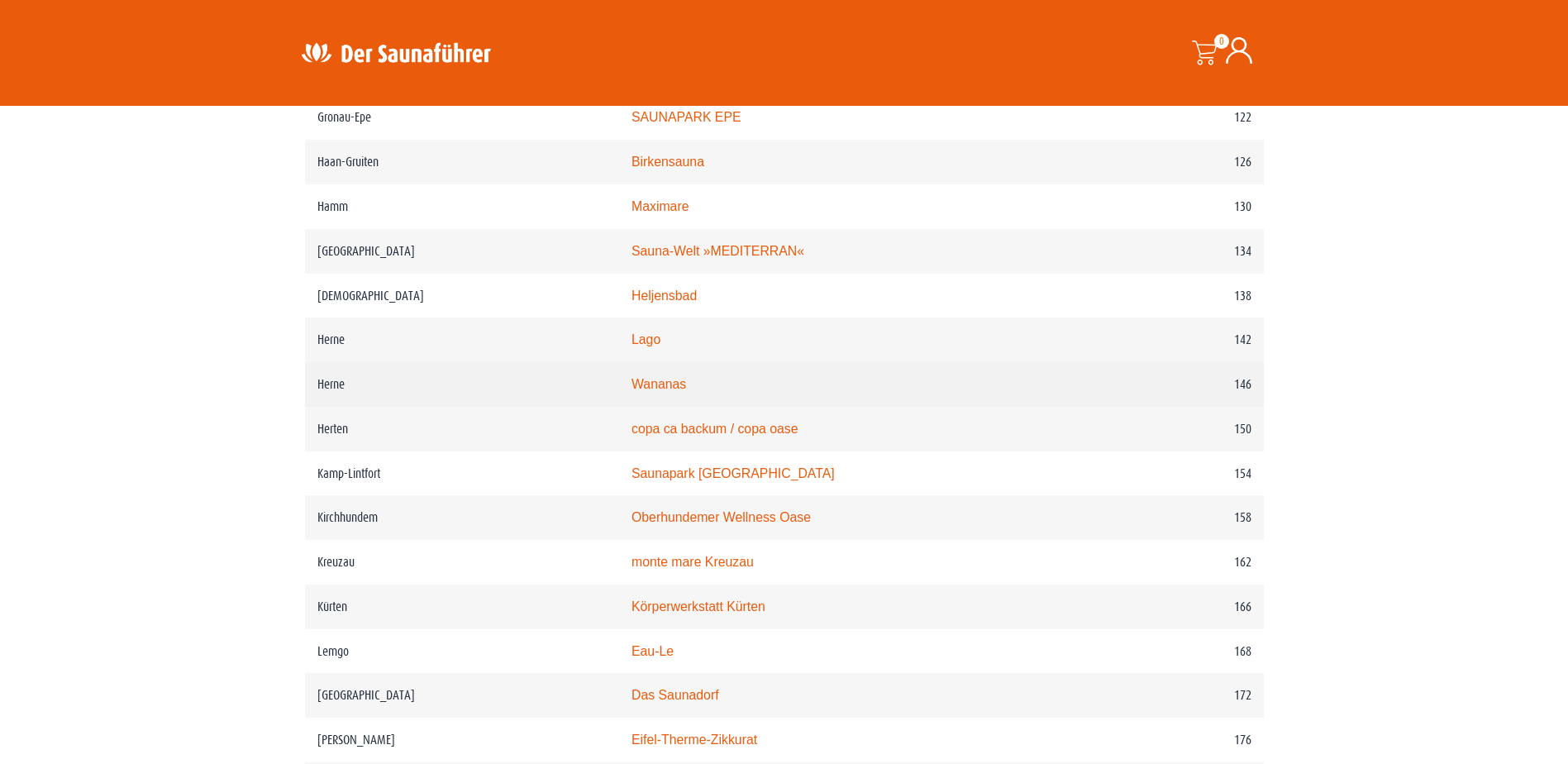
click at [684, 391] on link "Wananas" at bounding box center [658, 384] width 54 height 14
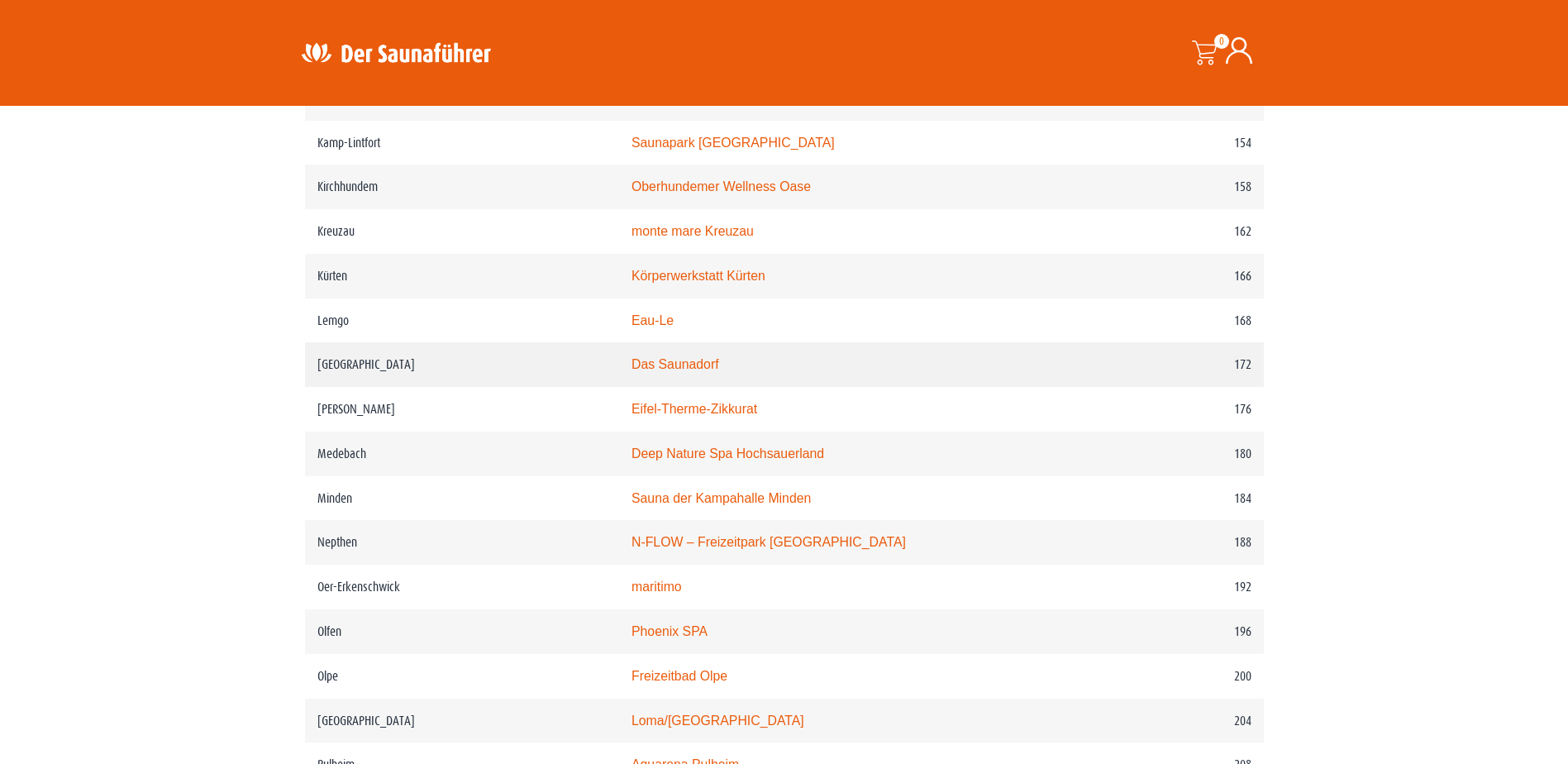
scroll to position [2452, 0]
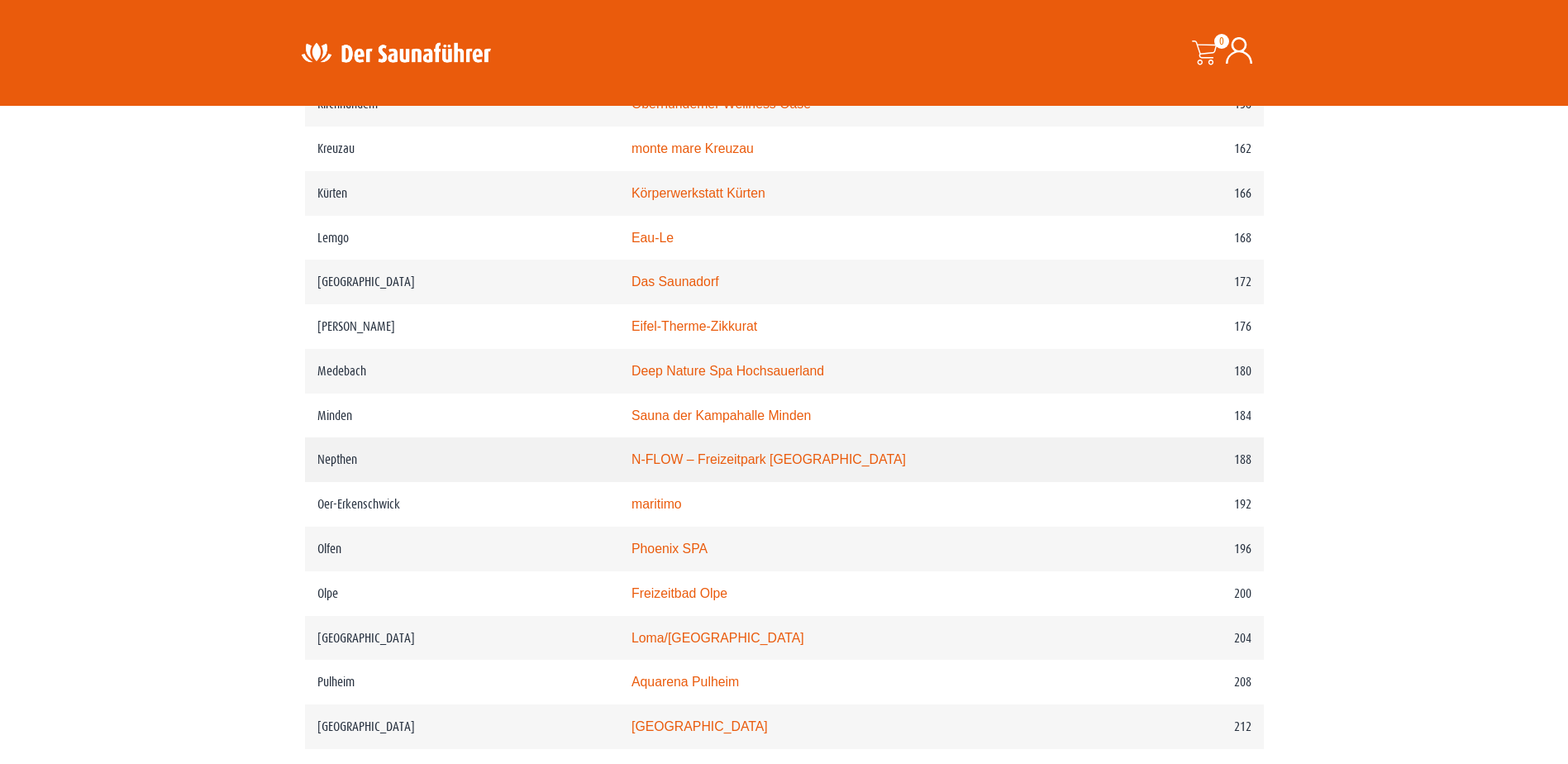
click at [707, 466] on link "N-FLOW – Freizeitpark Netphen" at bounding box center [769, 459] width 274 height 14
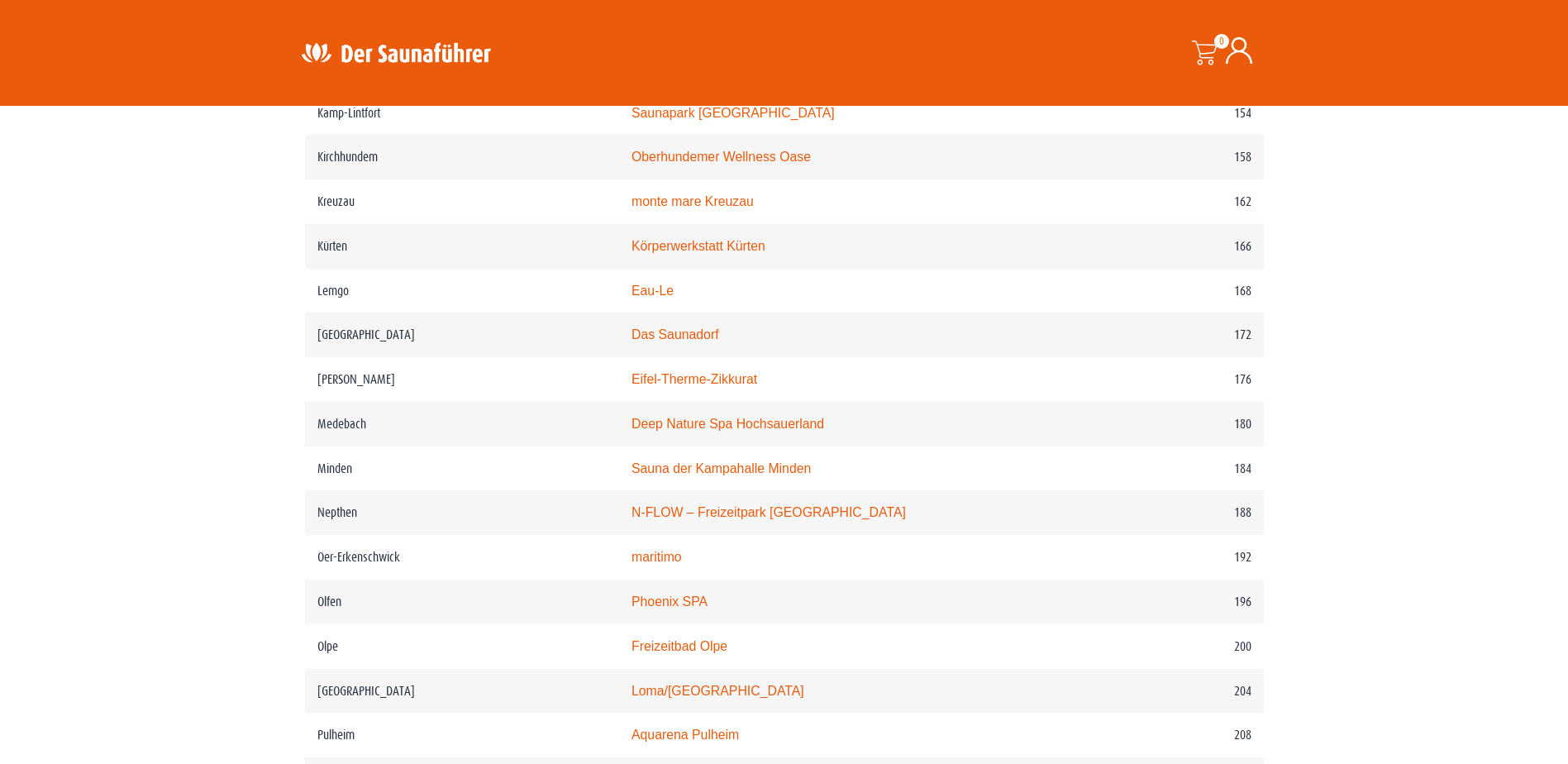
scroll to position [2369, 0]
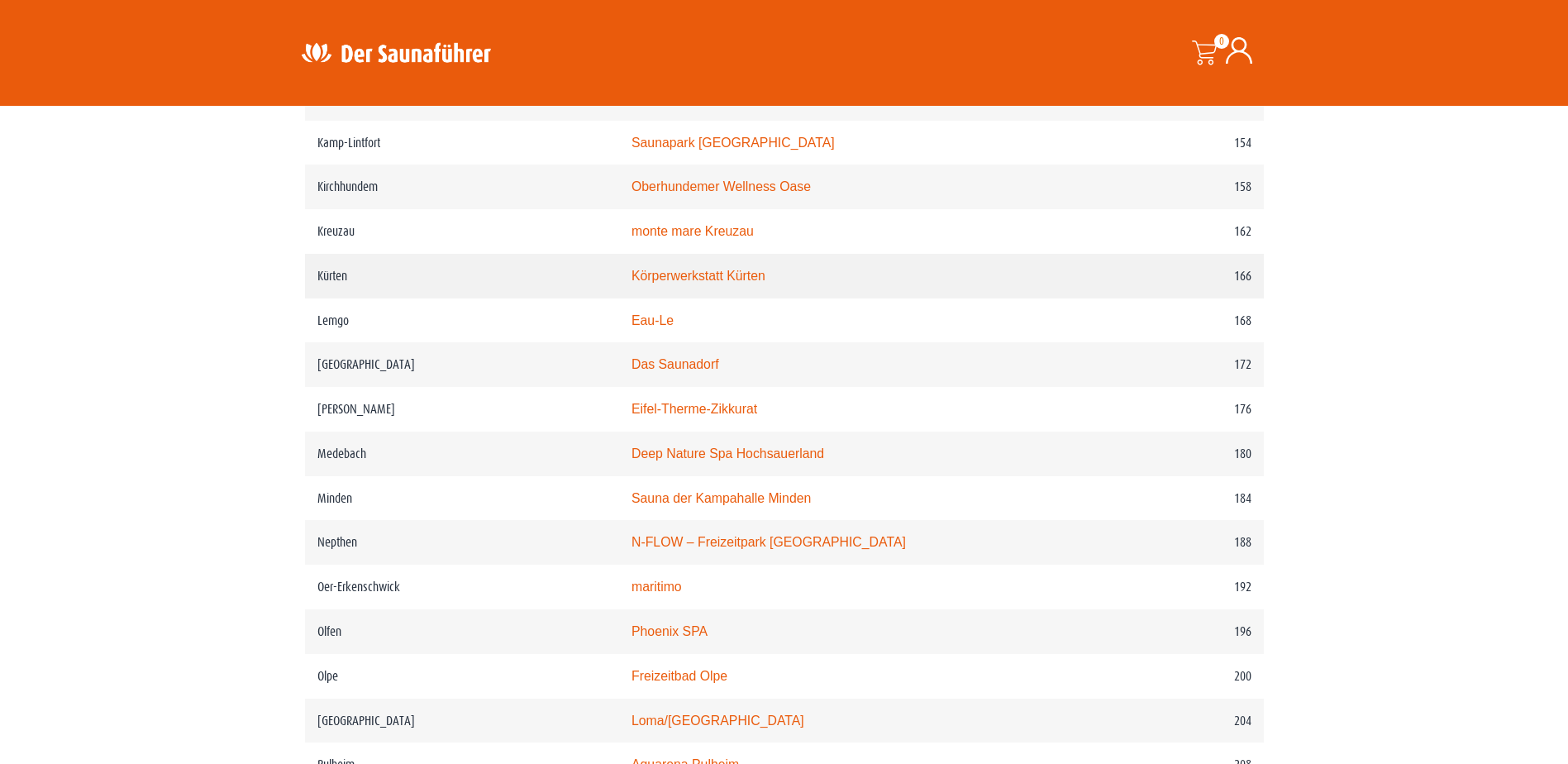
click at [686, 283] on link "Körperwerkstatt Kürten" at bounding box center [699, 276] width 134 height 14
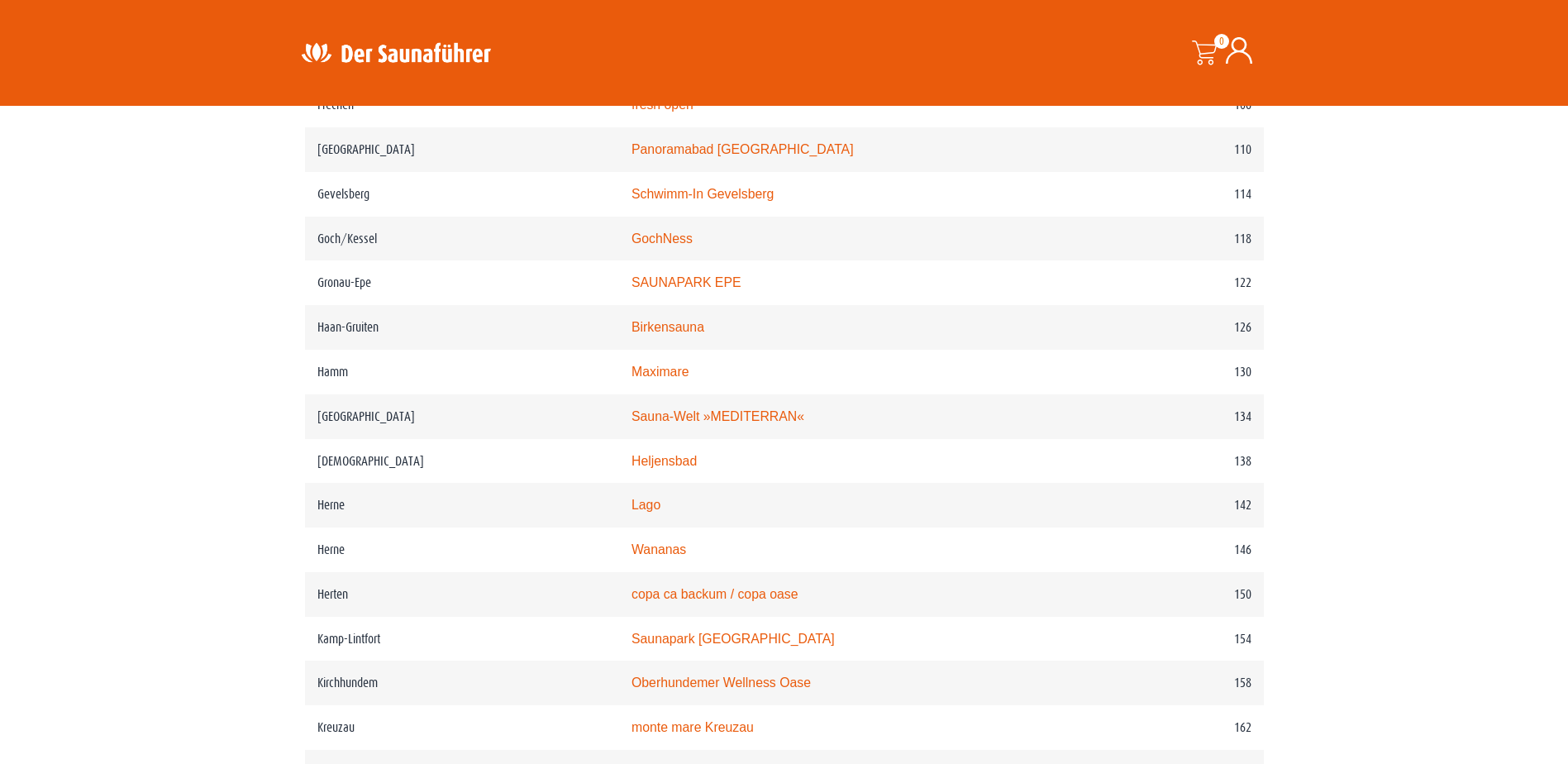
scroll to position [1791, 0]
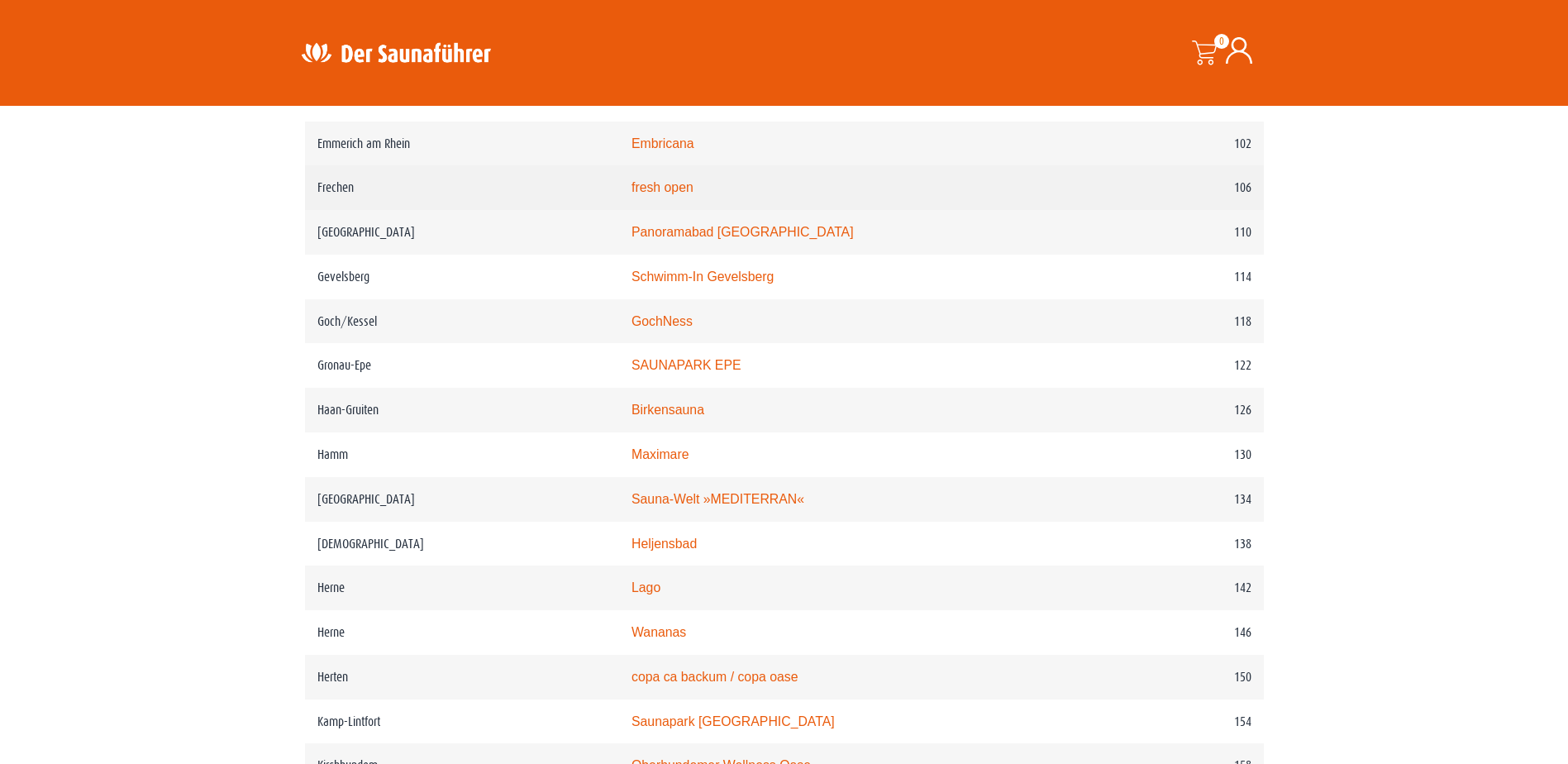
click at [674, 194] on link "fresh open" at bounding box center [663, 187] width 62 height 14
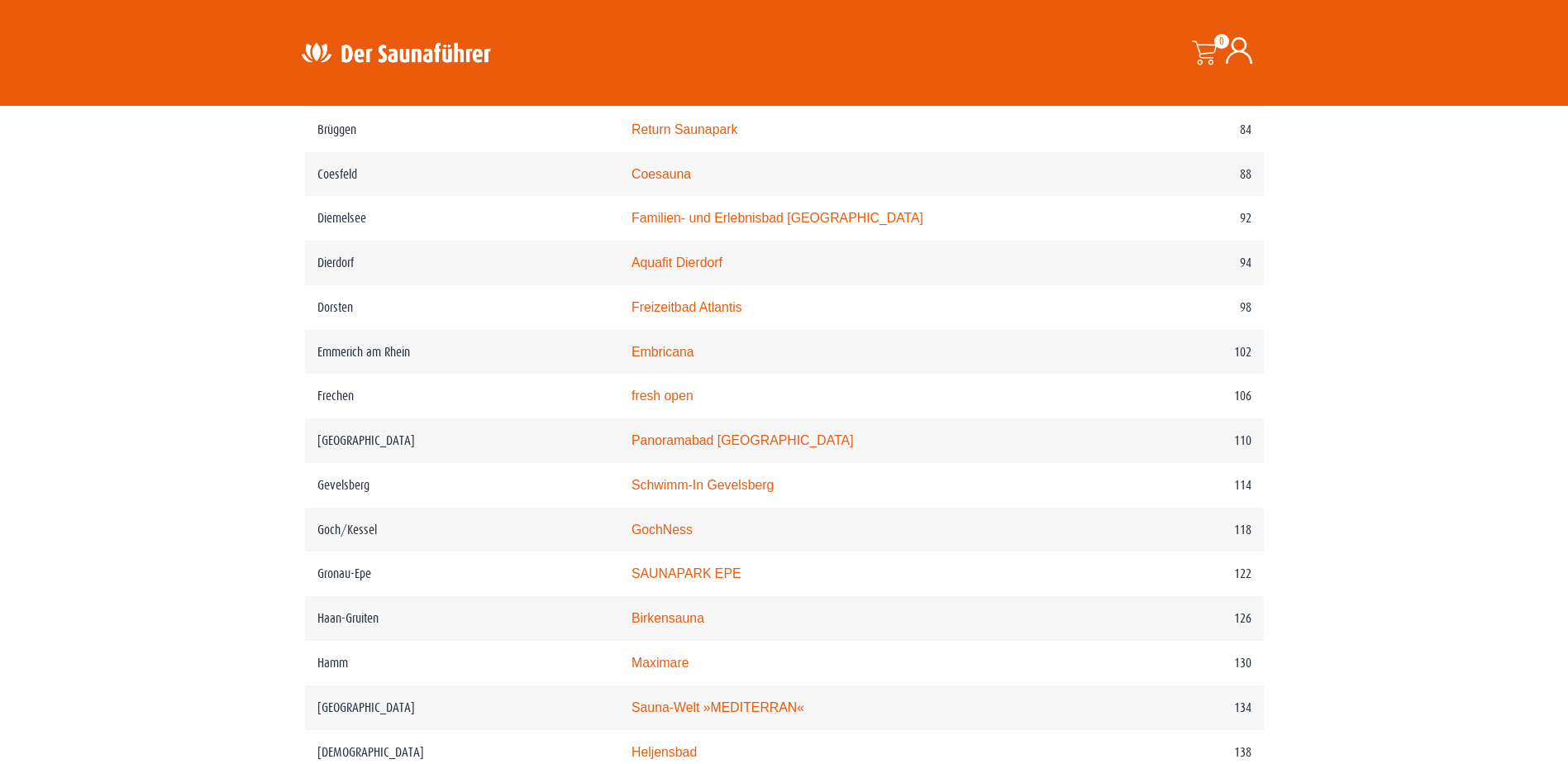
scroll to position [1543, 0]
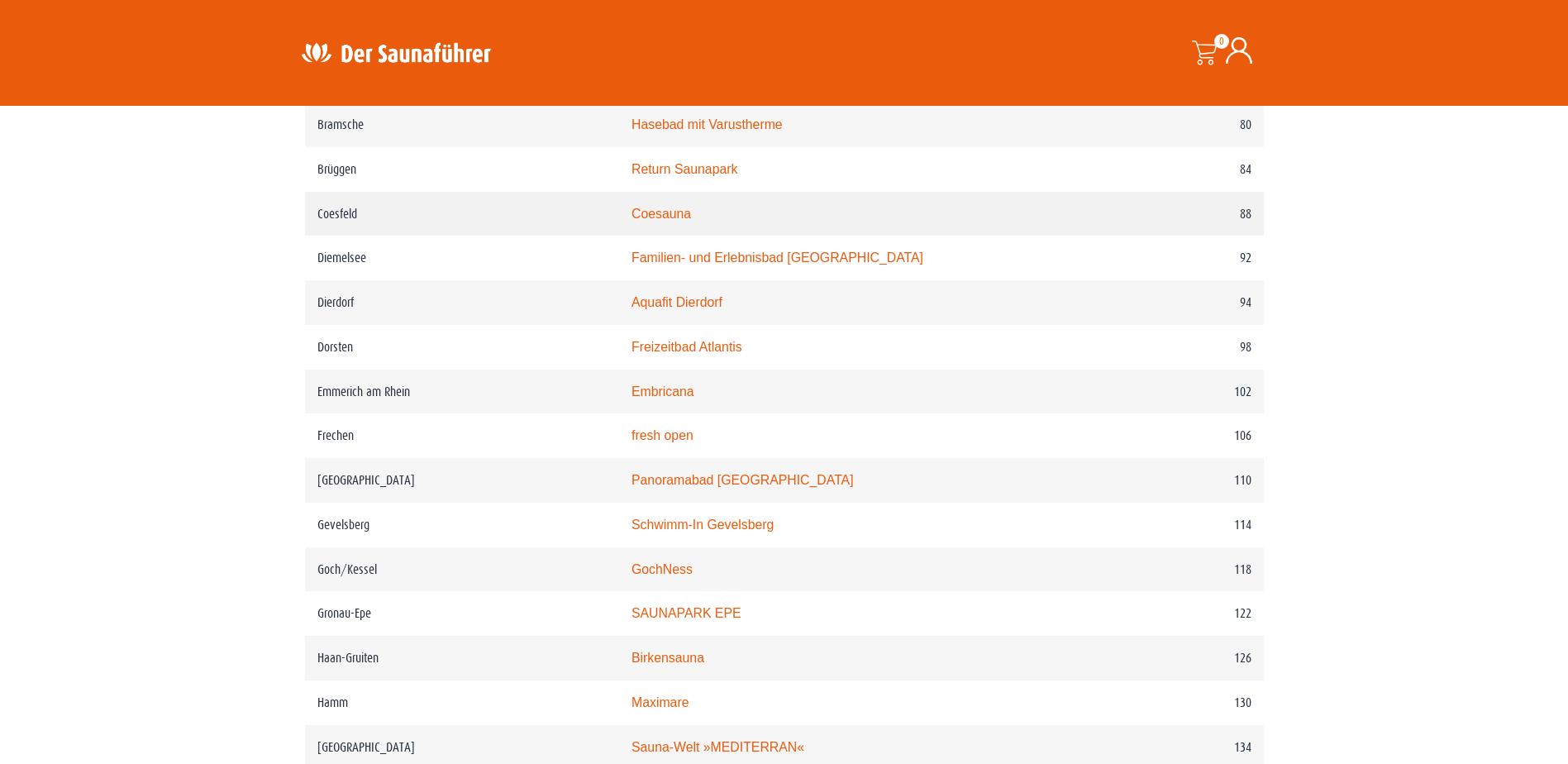
click at [680, 220] on link "Coesauna" at bounding box center [661, 213] width 59 height 14
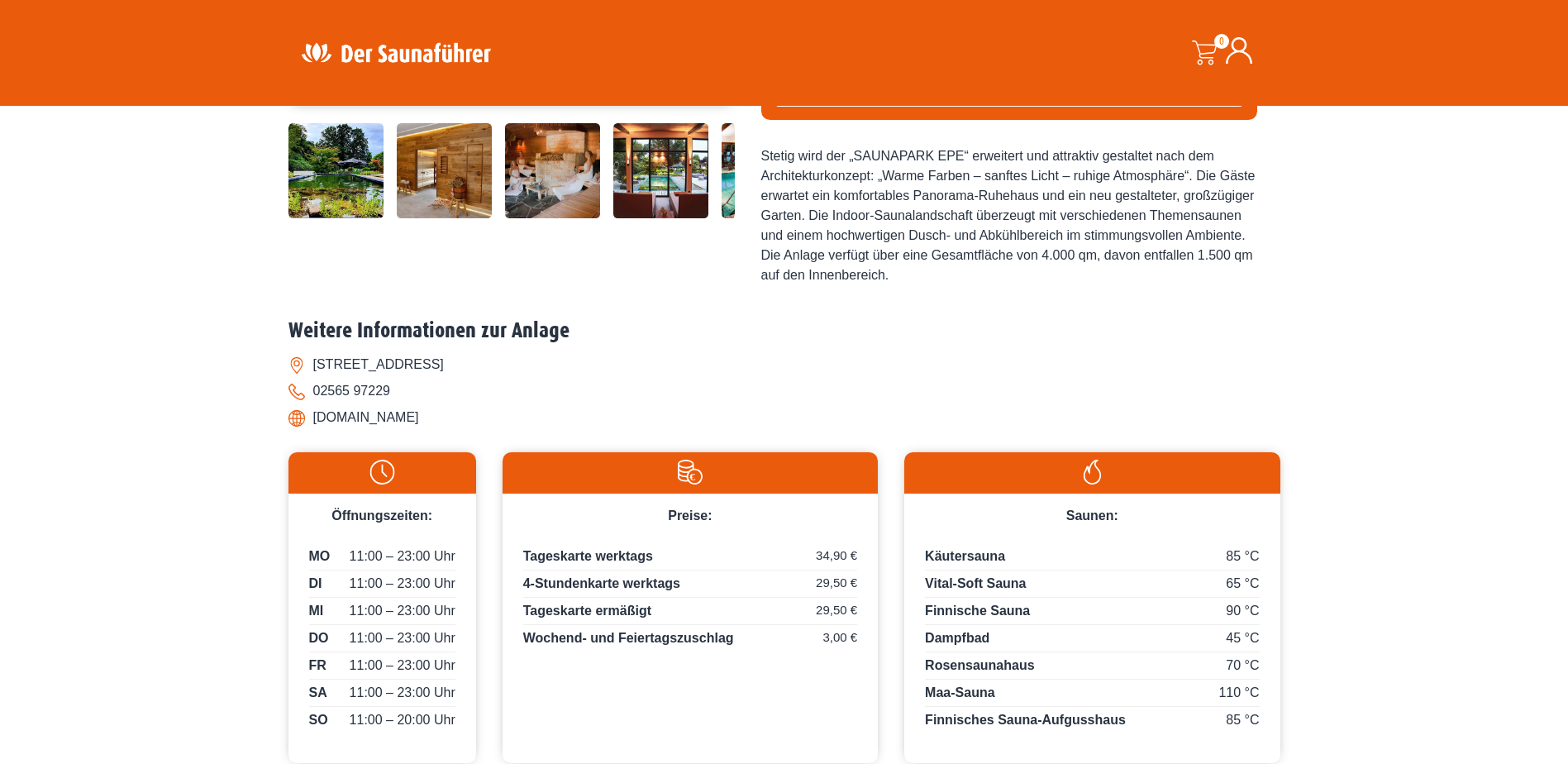
scroll to position [578, 0]
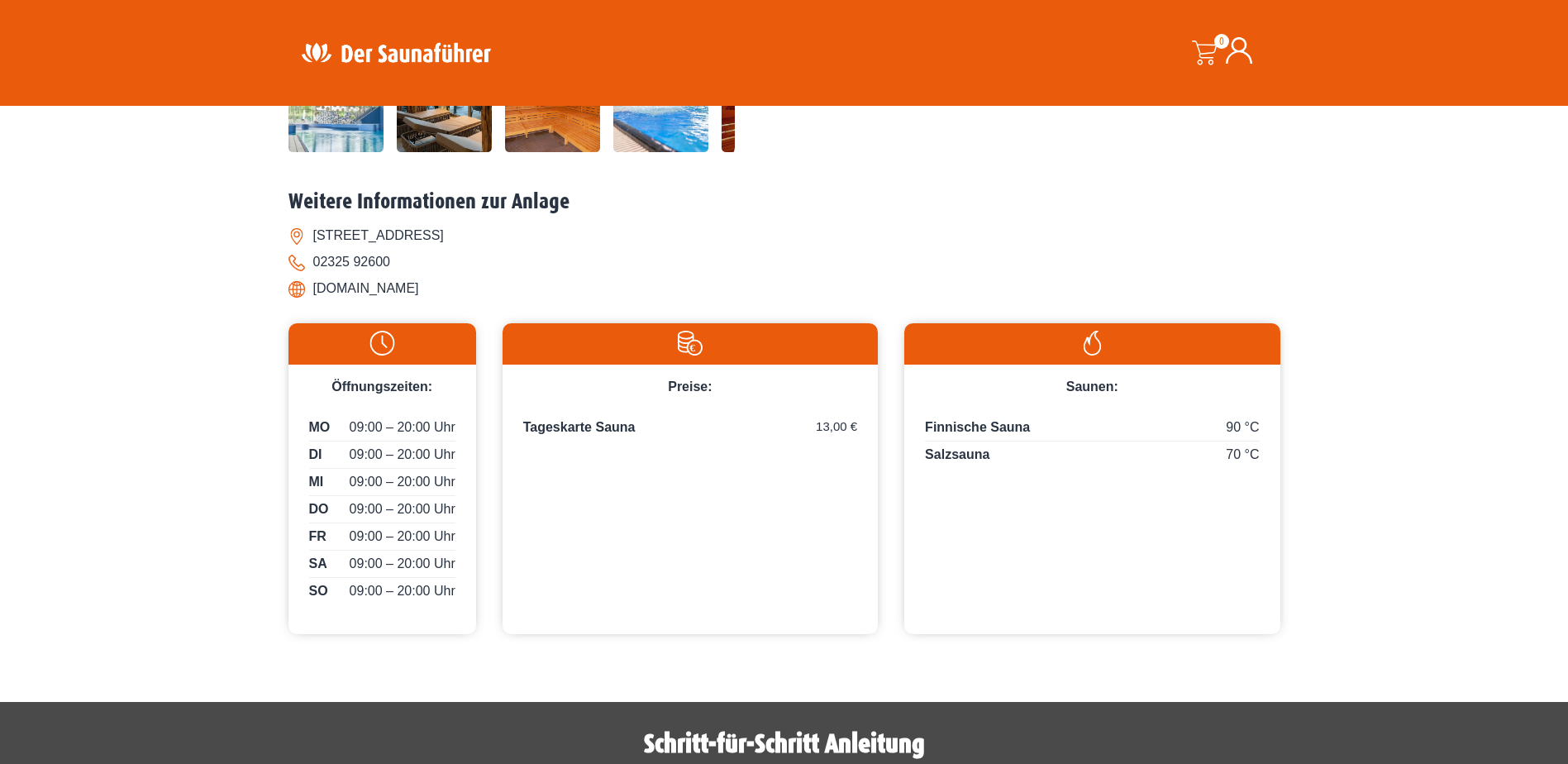
scroll to position [578, 0]
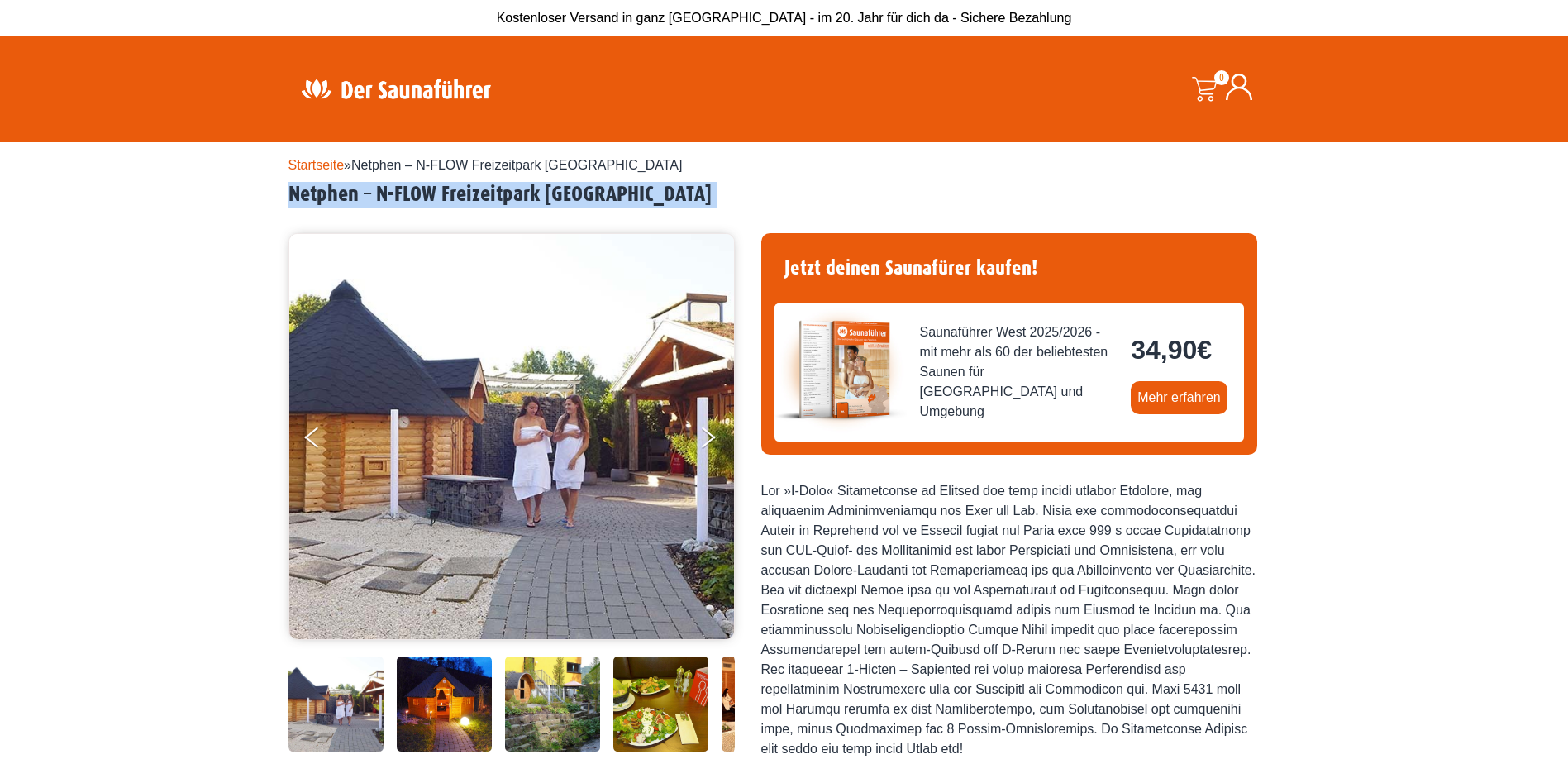
drag, startPoint x: 285, startPoint y: 190, endPoint x: 600, endPoint y: 211, distance: 315.7
click at [600, 211] on div "Startseite » Netphen – N-FLOW Freizeitpark Netphen Netphen – N-FLOW Freizeitpar…" at bounding box center [784, 702] width 1568 height 1121
drag, startPoint x: 600, startPoint y: 211, endPoint x: 553, endPoint y: 196, distance: 49.3
copy div "Netphen – N-FLOW Freizeitpark Netphen"
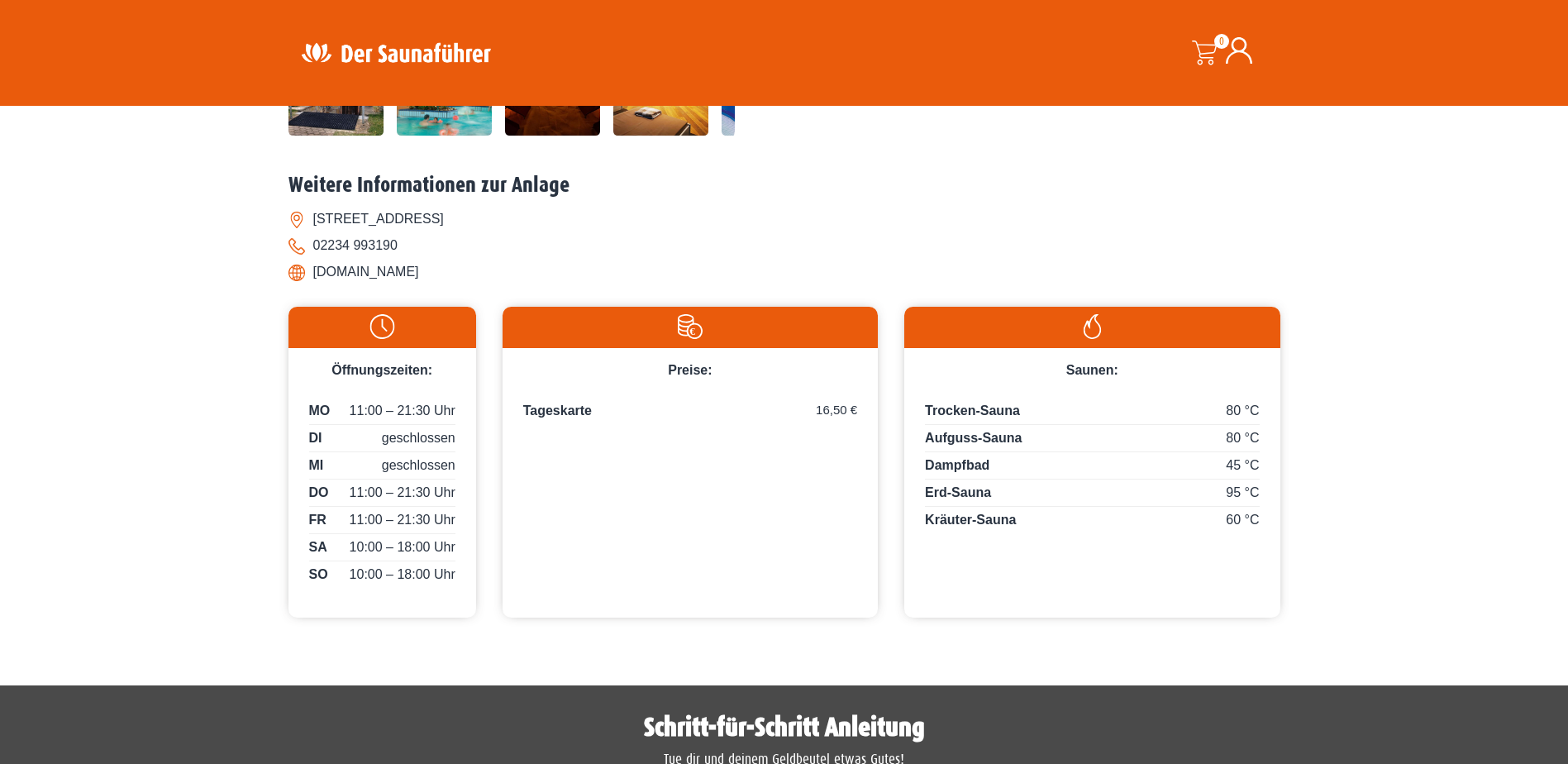
scroll to position [661, 0]
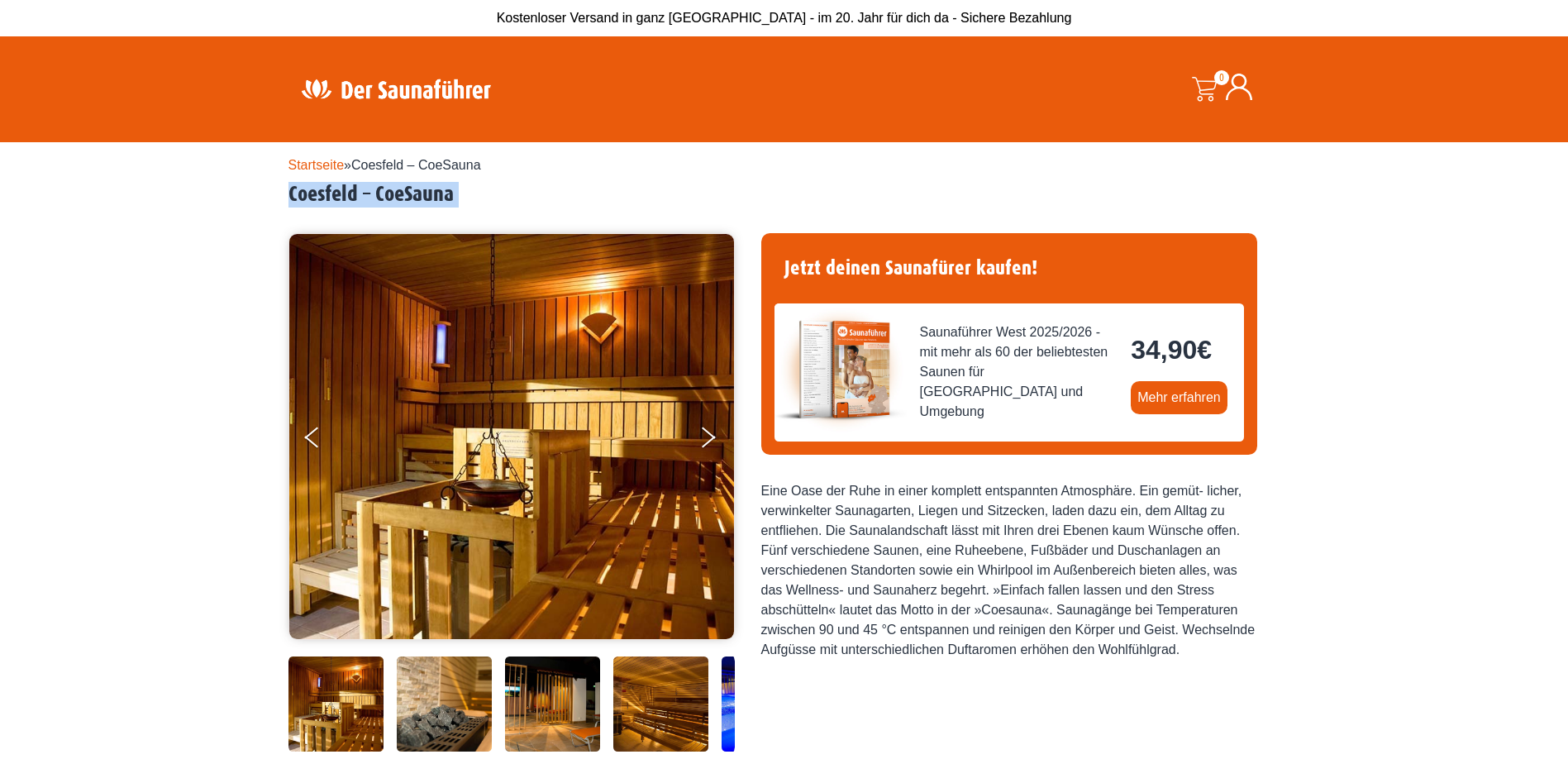
drag, startPoint x: 291, startPoint y: 191, endPoint x: 461, endPoint y: 217, distance: 172.0
click at [461, 217] on div "Startseite » Coesfeld – CoeSauna Coesfeld – [GEOGRAPHIC_DATA] 34,90 € MO" at bounding box center [785, 684] width 992 height 1085
drag, startPoint x: 461, startPoint y: 217, endPoint x: 395, endPoint y: 190, distance: 71.3
copy div "Coesfeld – CoeSauna"
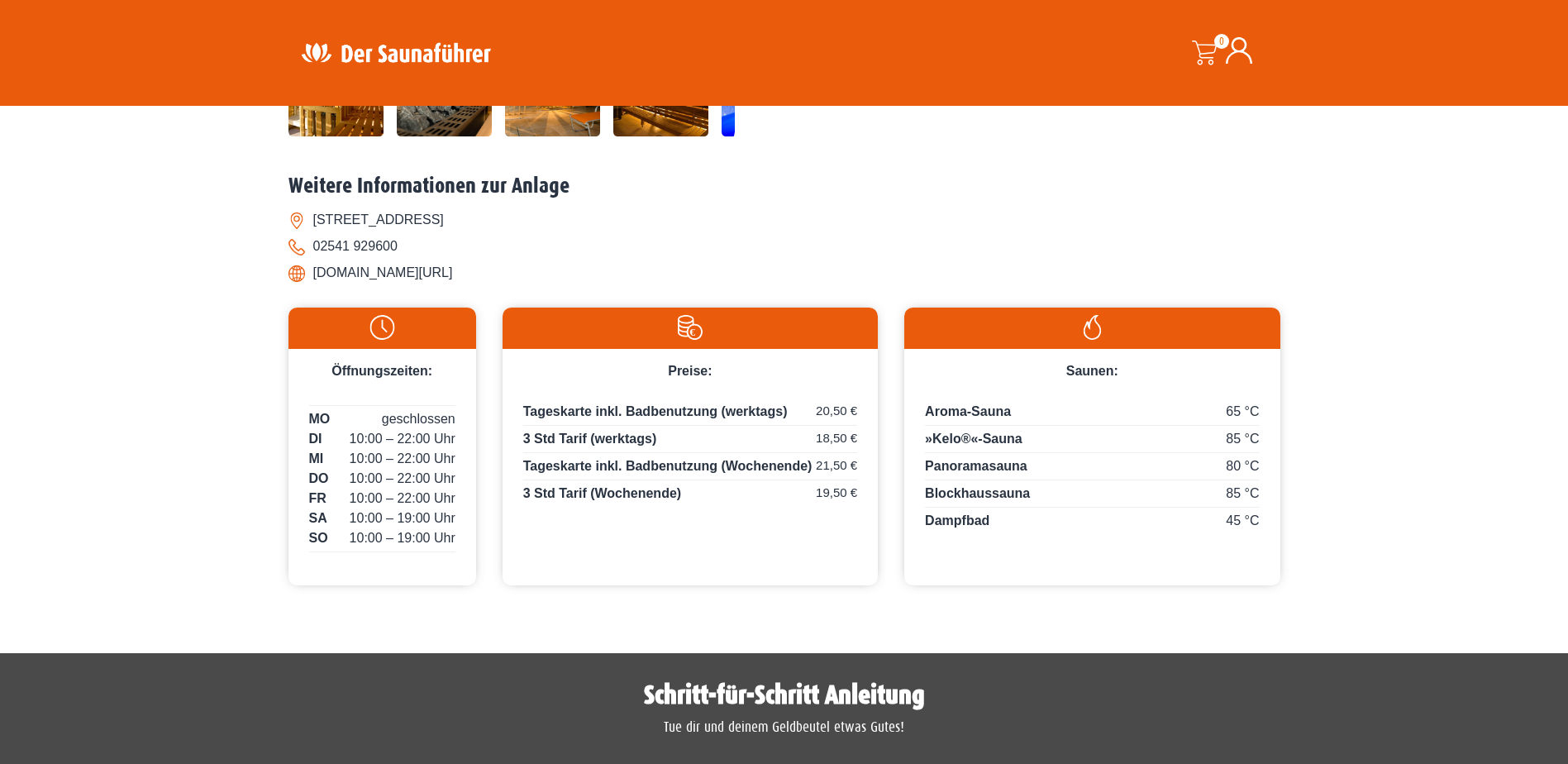
scroll to position [744, 0]
